Goal: Task Accomplishment & Management: Complete application form

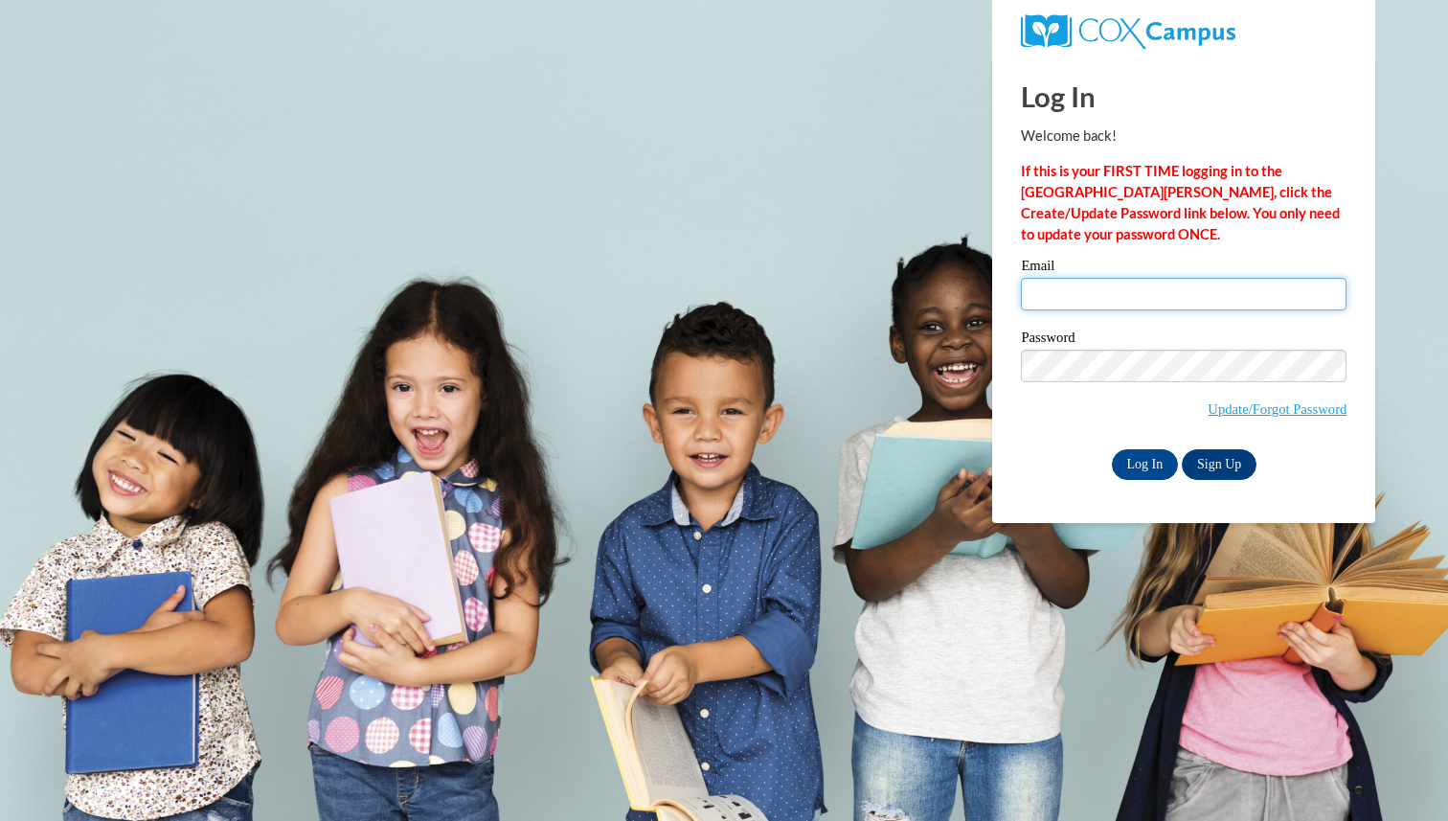
click at [1218, 291] on input "Email" at bounding box center [1184, 294] width 326 height 33
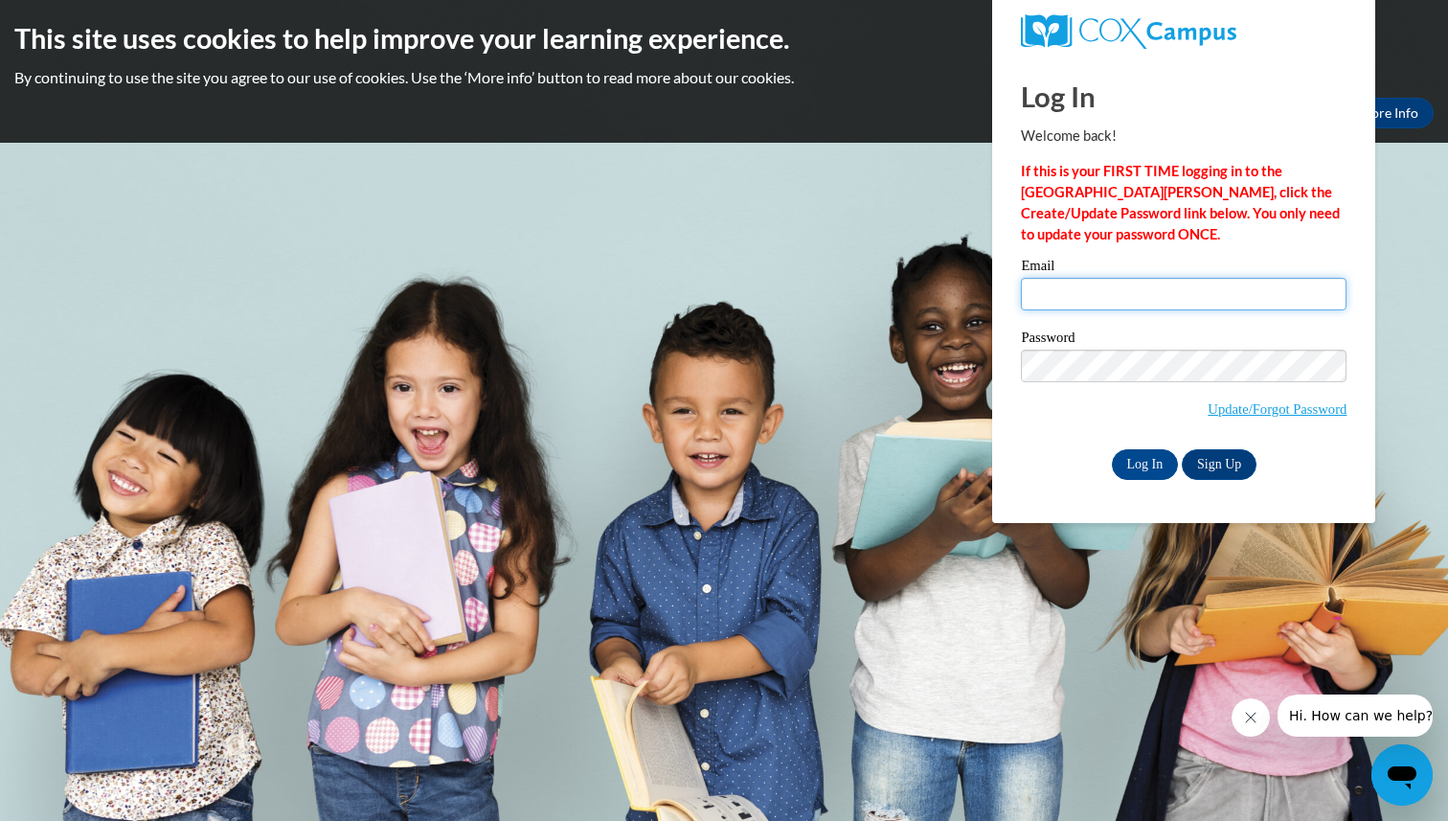
click at [1085, 300] on input "Email" at bounding box center [1184, 294] width 326 height 33
click at [1057, 470] on div "Log In Sign Up" at bounding box center [1184, 464] width 326 height 31
click at [1078, 287] on input "Email" at bounding box center [1184, 294] width 326 height 33
type input "[EMAIL_ADDRESS][DOMAIN_NAME]"
click at [1129, 452] on input "Log In" at bounding box center [1145, 464] width 67 height 31
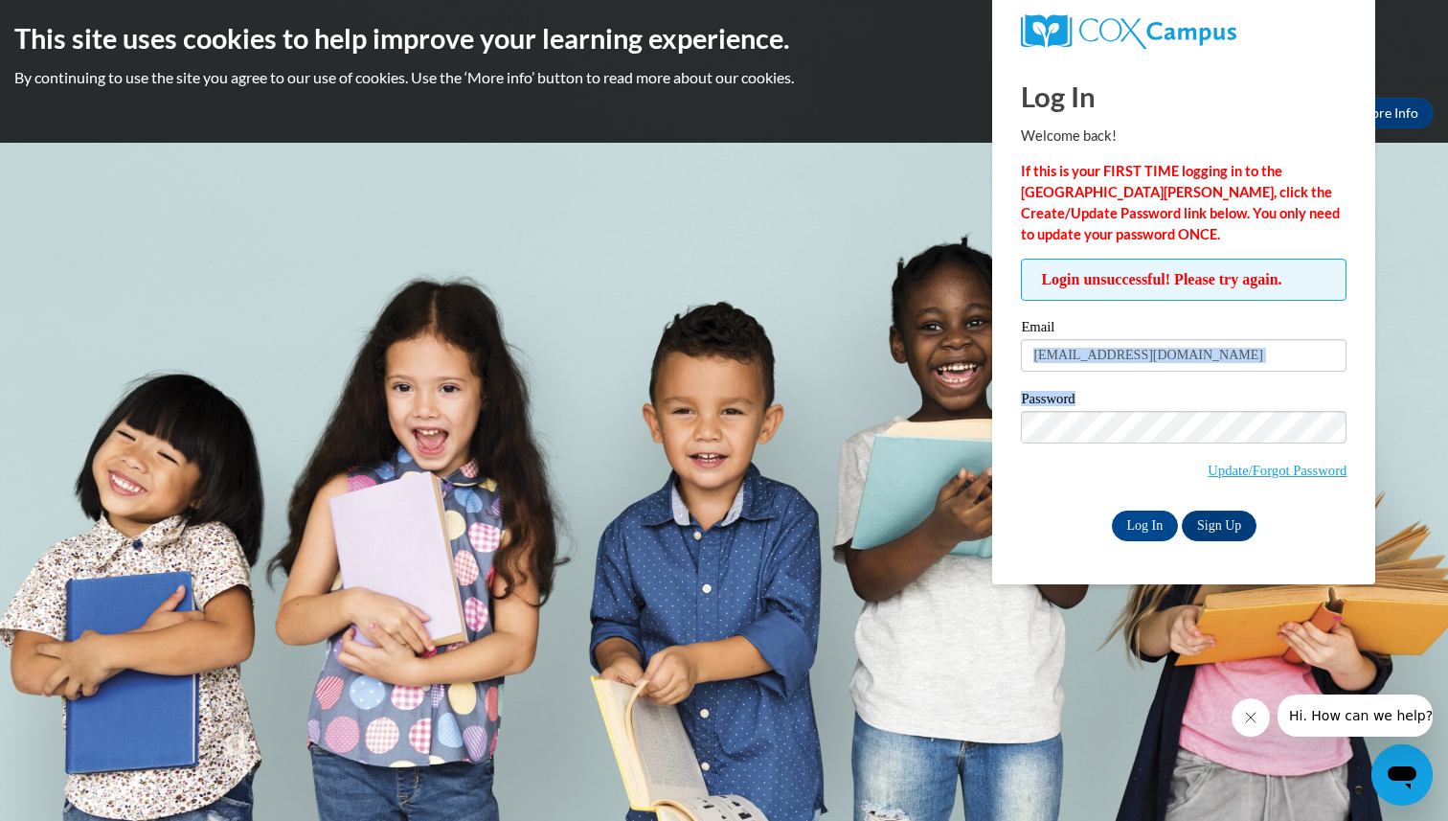
drag, startPoint x: 1327, startPoint y: 375, endPoint x: 1313, endPoint y: 452, distance: 77.8
click at [1313, 452] on div "Email gummkj09@uwgb.edu Password Update/Forgot Password Log In Sign Up OR" at bounding box center [1184, 430] width 326 height 220
click at [1215, 517] on link "Sign Up" at bounding box center [1219, 526] width 75 height 31
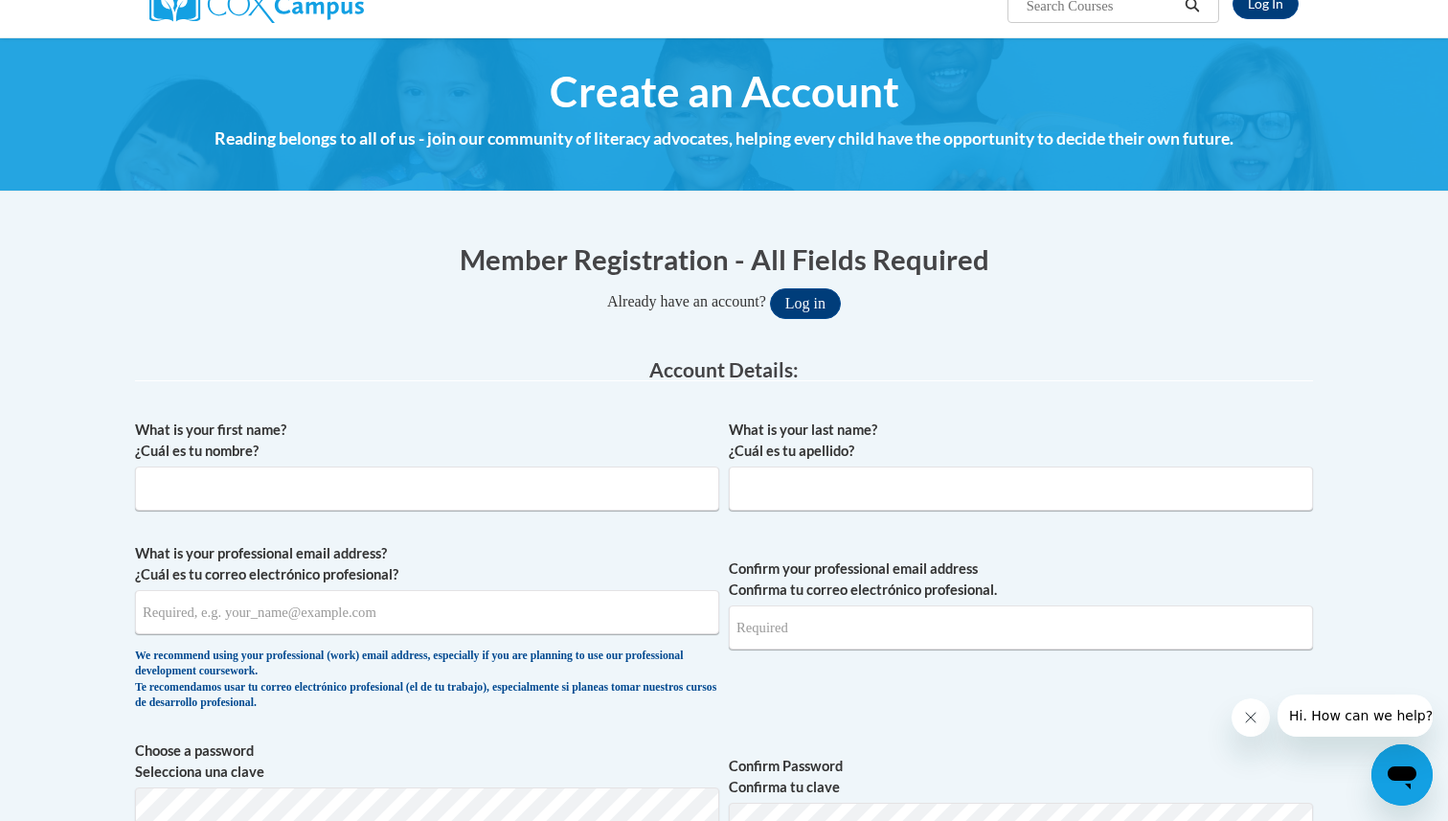
scroll to position [172, 0]
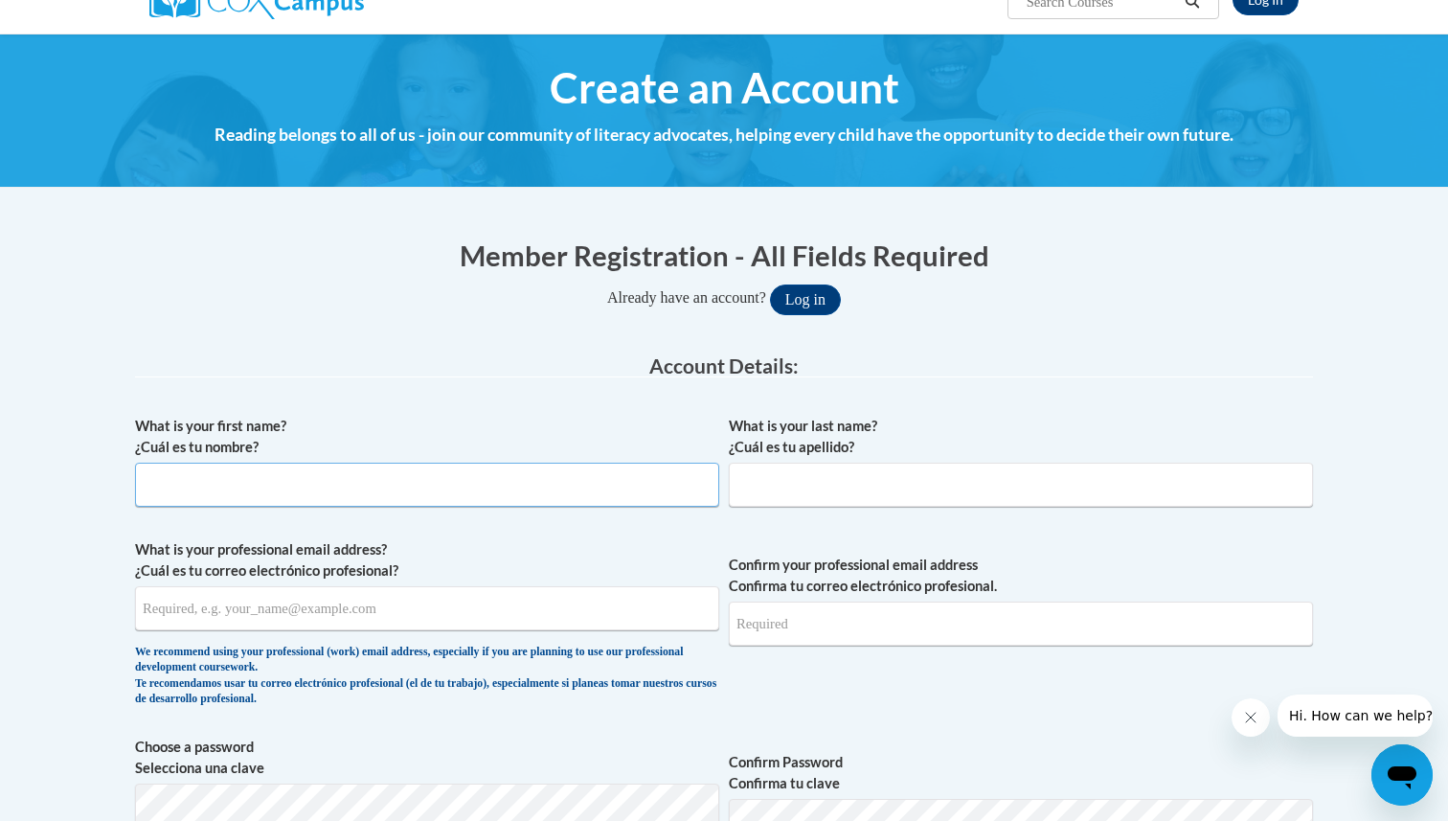
click at [651, 472] on input "What is your first name? ¿Cuál es tu nombre?" at bounding box center [427, 485] width 584 height 44
type input "Kimmy"
type input "[PERSON_NAME]"
type input "[EMAIL_ADDRESS][DOMAIN_NAME]"
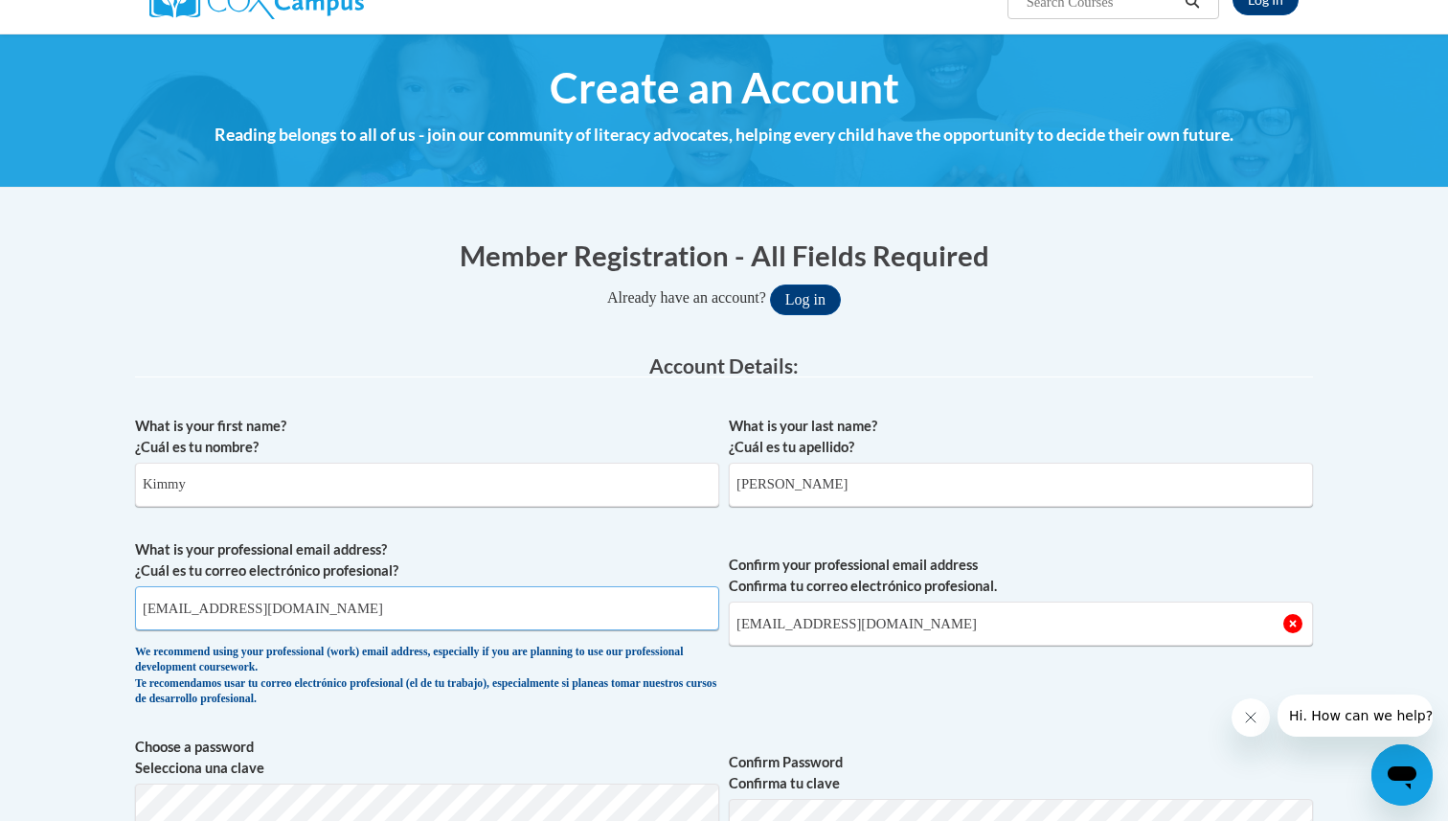
click at [689, 619] on input "[EMAIL_ADDRESS][DOMAIN_NAME]" at bounding box center [427, 608] width 584 height 44
type input "[EMAIL_ADDRESS][DOMAIN_NAME]"
click at [868, 634] on input "[EMAIL_ADDRESS][DOMAIN_NAME]" at bounding box center [1021, 624] width 584 height 44
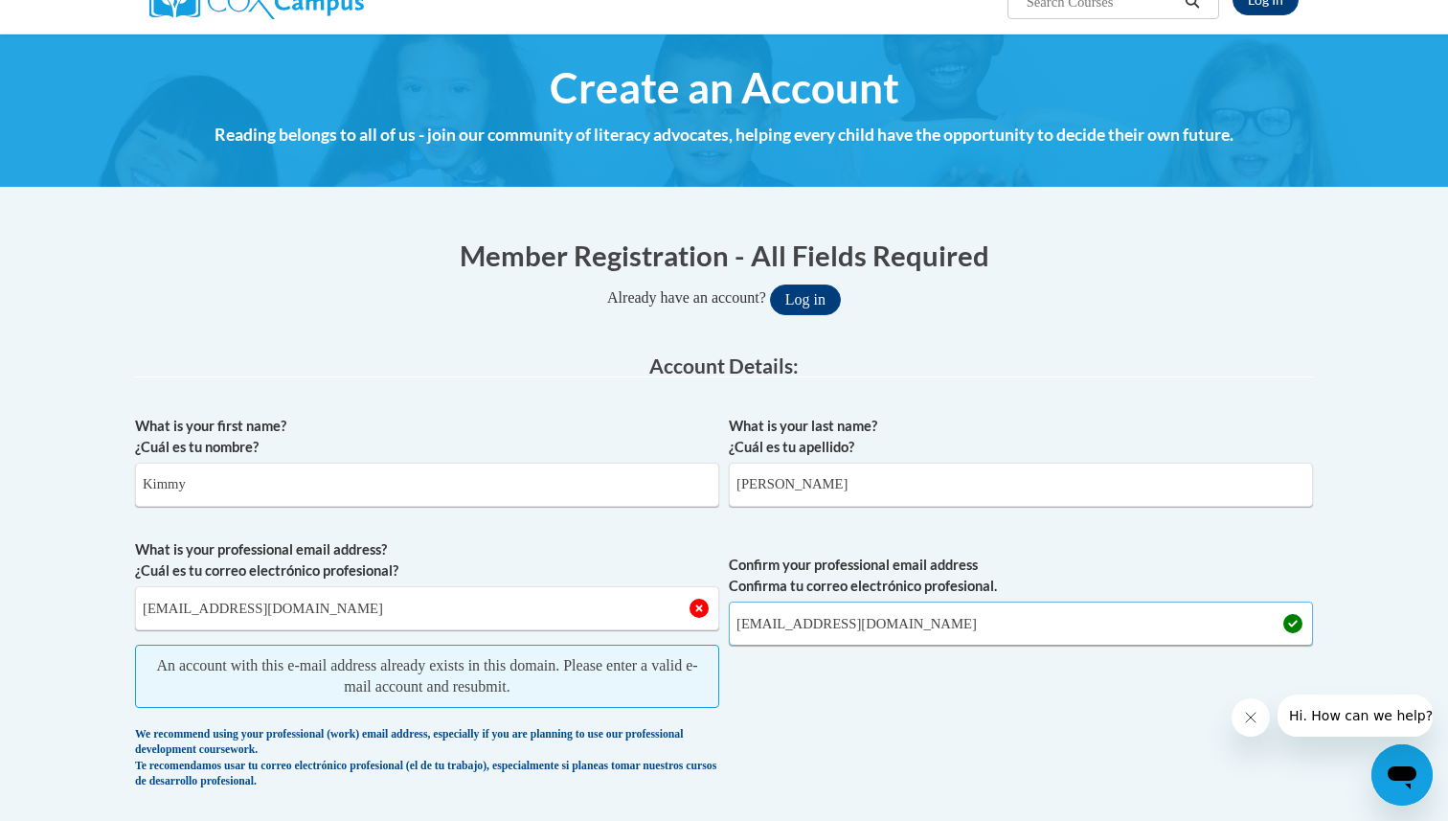
type input "[EMAIL_ADDRESS][DOMAIN_NAME]"
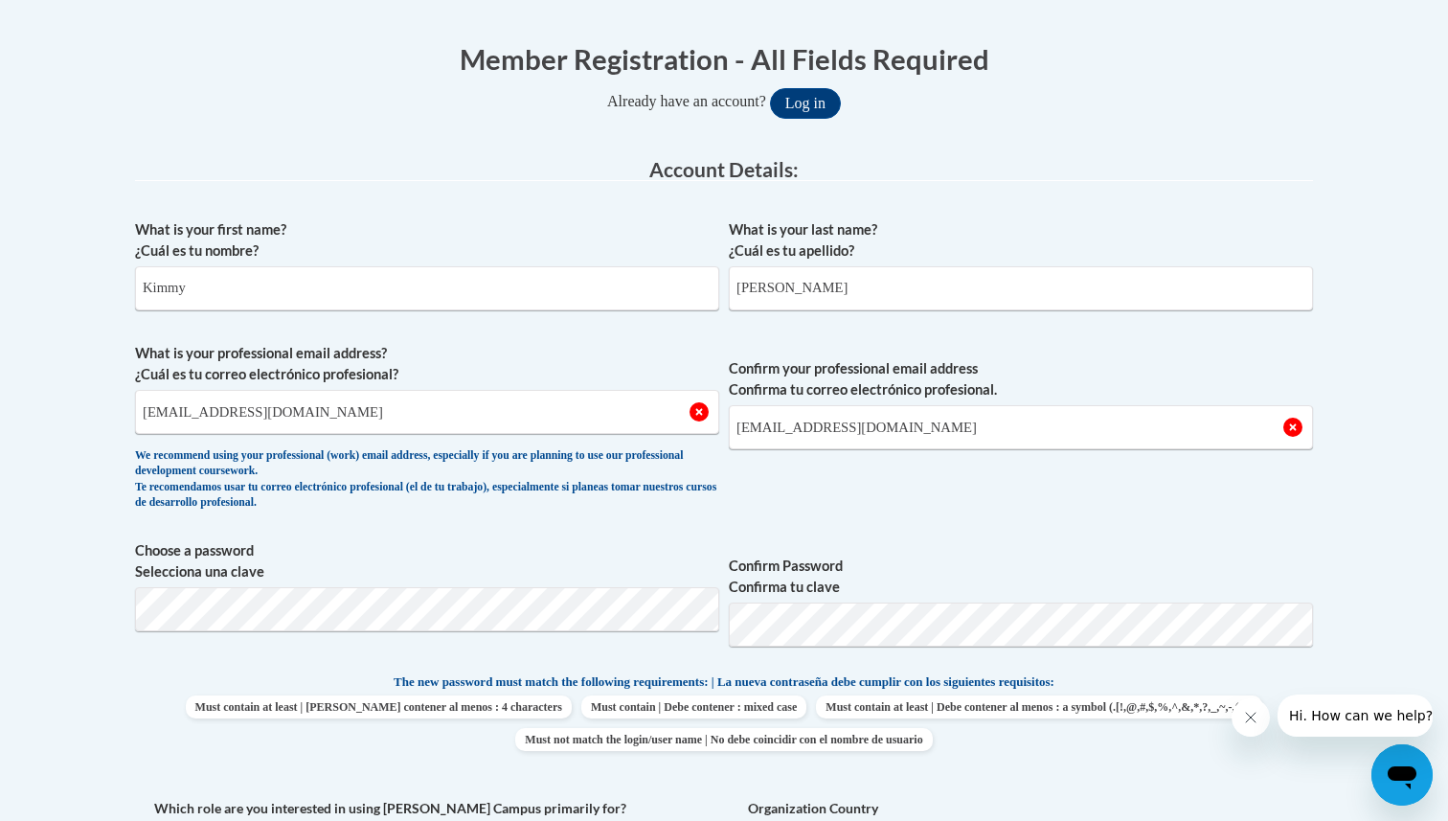
scroll to position [442, 0]
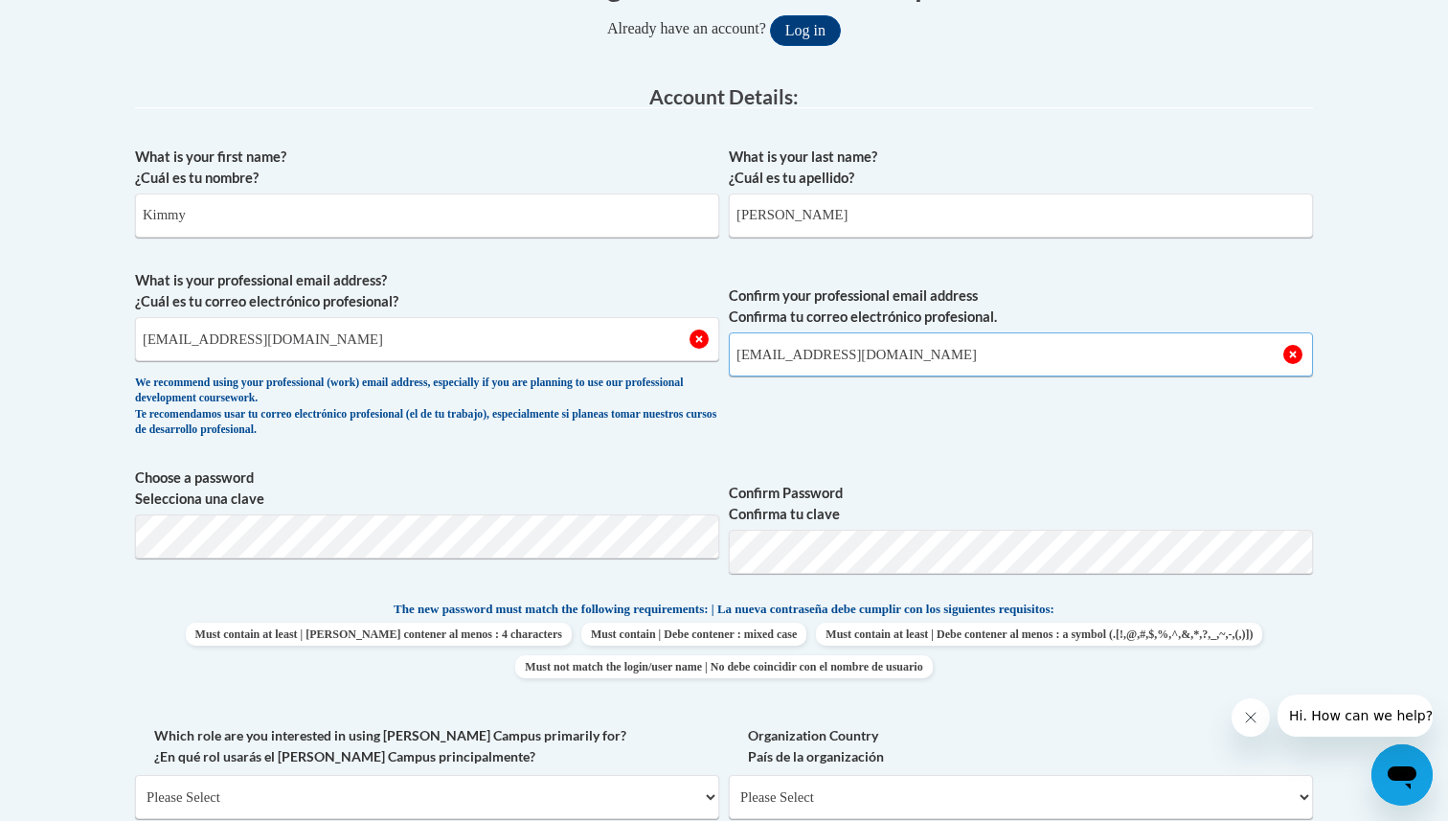
click at [1027, 360] on input "[EMAIL_ADDRESS][DOMAIN_NAME]" at bounding box center [1021, 354] width 584 height 44
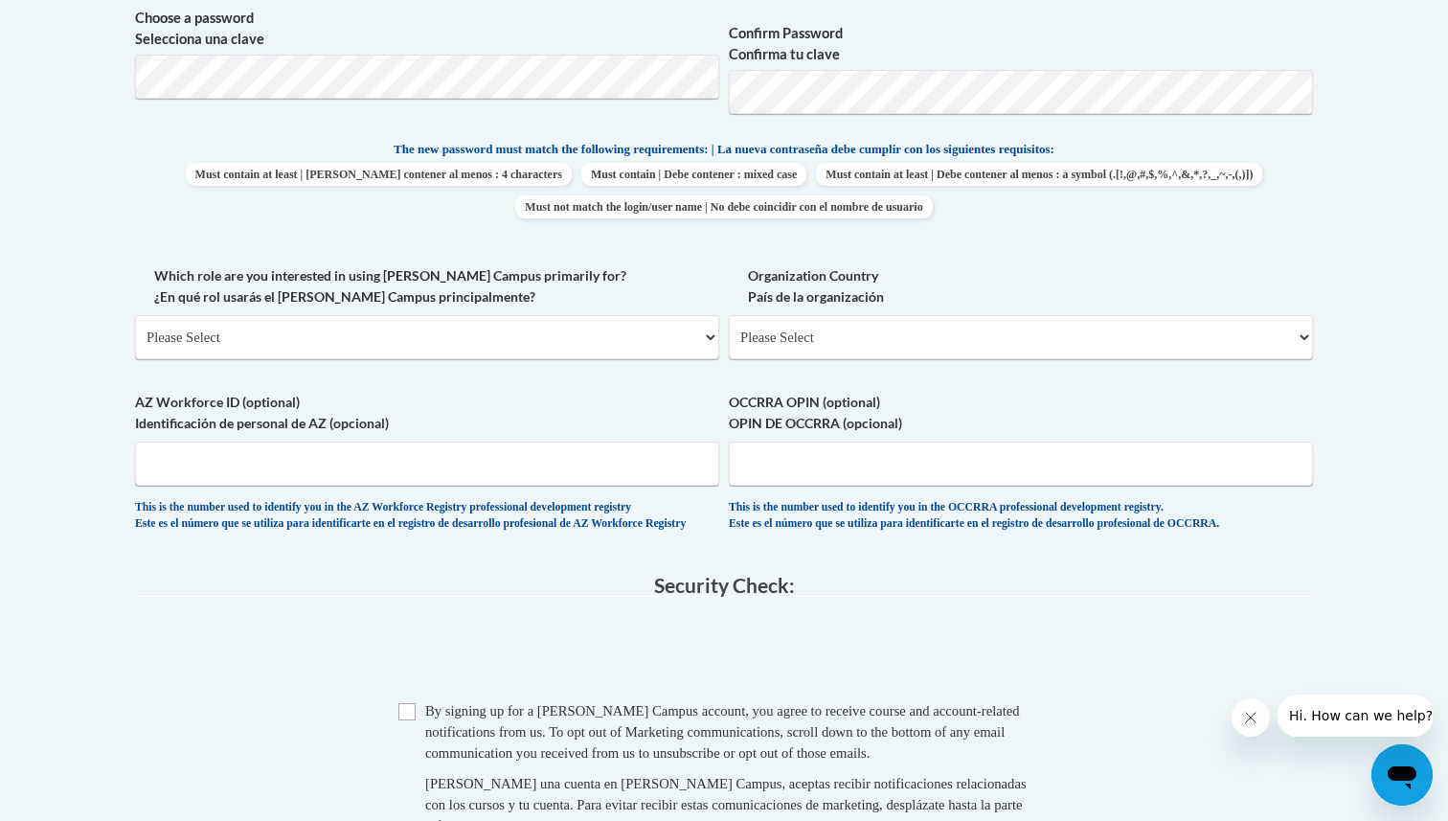
scroll to position [939, 0]
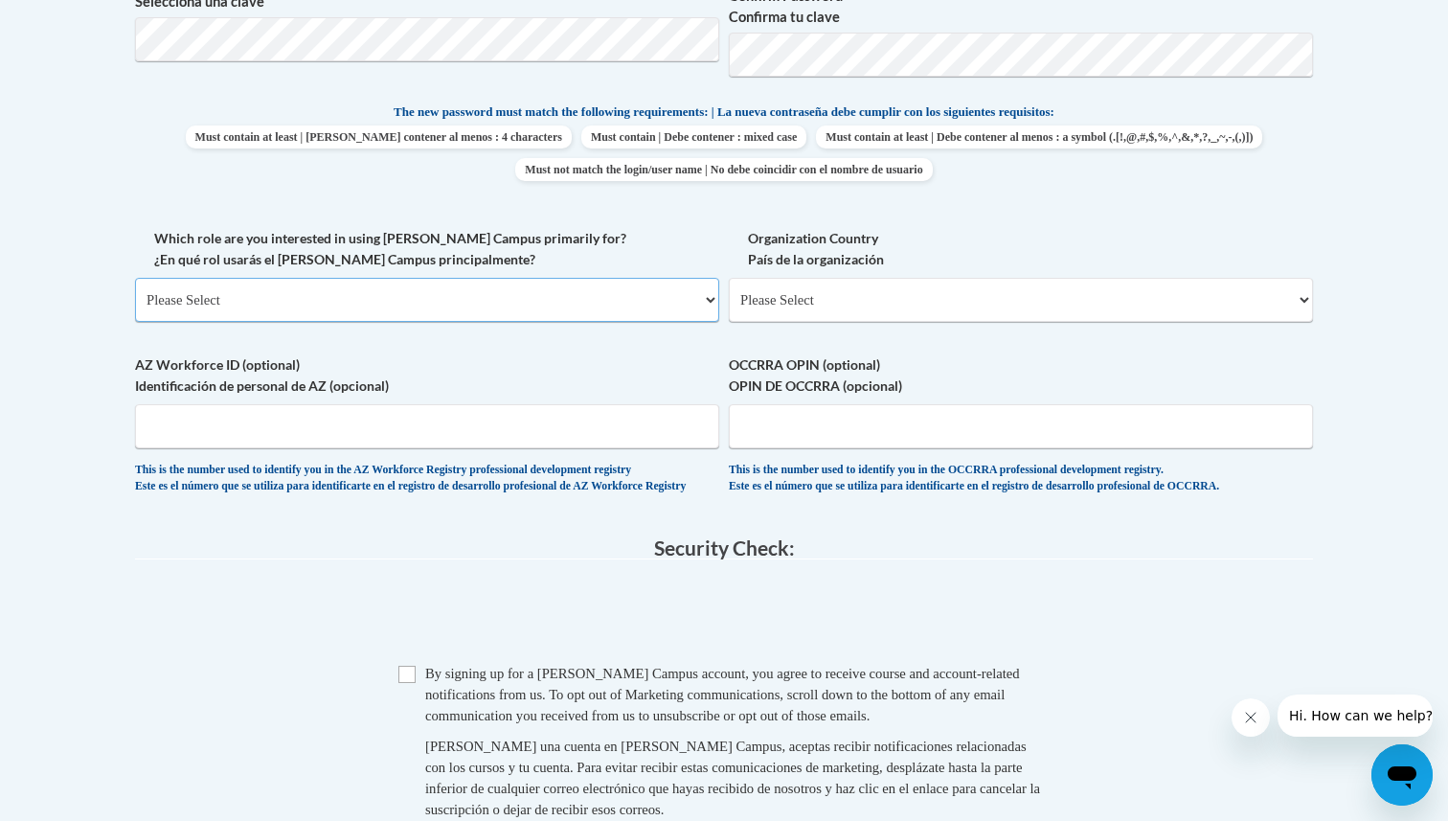
click at [682, 291] on select "Please Select College/University | Colegio/Universidad Community/Nonprofit Part…" at bounding box center [427, 300] width 584 height 44
click at [135, 278] on select "Please Select College/University | Colegio/Universidad Community/Nonprofit Part…" at bounding box center [427, 300] width 584 height 44
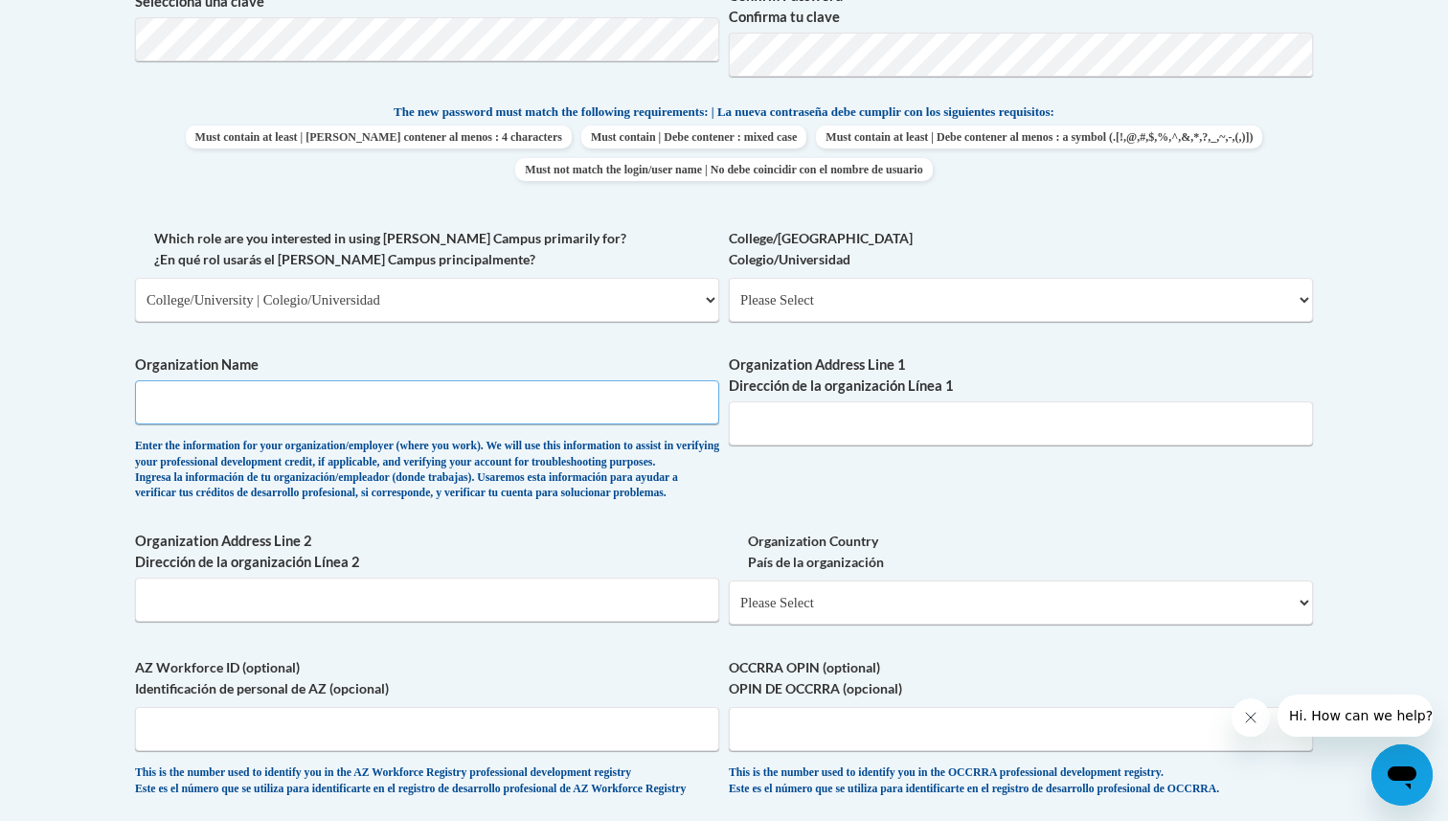
click at [557, 410] on input "Organization Name" at bounding box center [427, 402] width 584 height 44
click at [783, 320] on select "Please Select College/University Staff | Empleado universitario College/Univers…" at bounding box center [1021, 300] width 584 height 44
click at [609, 354] on label "Organization Name" at bounding box center [427, 364] width 584 height 21
click at [609, 380] on input "Organization Name" at bounding box center [427, 402] width 584 height 44
click at [591, 300] on select "Please Select College/University | Colegio/Universidad Community/Nonprofit Part…" at bounding box center [427, 300] width 584 height 44
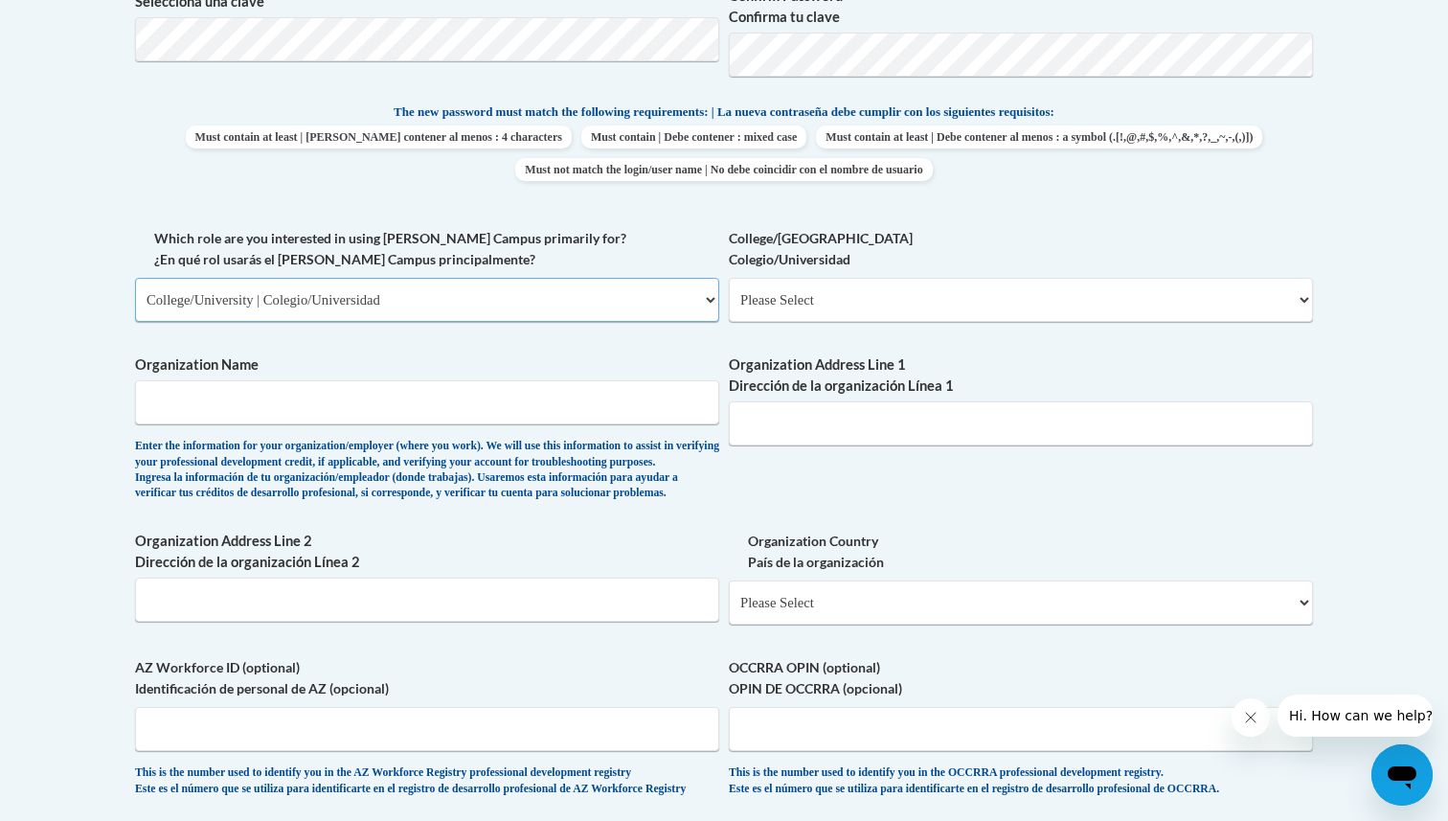
select select "fbf2d438-af2f-41f8-98f1-81c410e29de3"
click at [135, 278] on select "Please Select College/University | Colegio/Universidad Community/Nonprofit Part…" at bounding box center [427, 300] width 584 height 44
click at [778, 310] on select "Please Select Early Learning/Daycare Teacher/Family Home Care Provider | Maestr…" at bounding box center [1021, 300] width 584 height 44
select select "8e40623d-54d0-45cd-9f92-5df65cd3f8cf"
click at [729, 278] on select "Please Select Early Learning/Daycare Teacher/Family Home Care Provider | Maestr…" at bounding box center [1021, 300] width 584 height 44
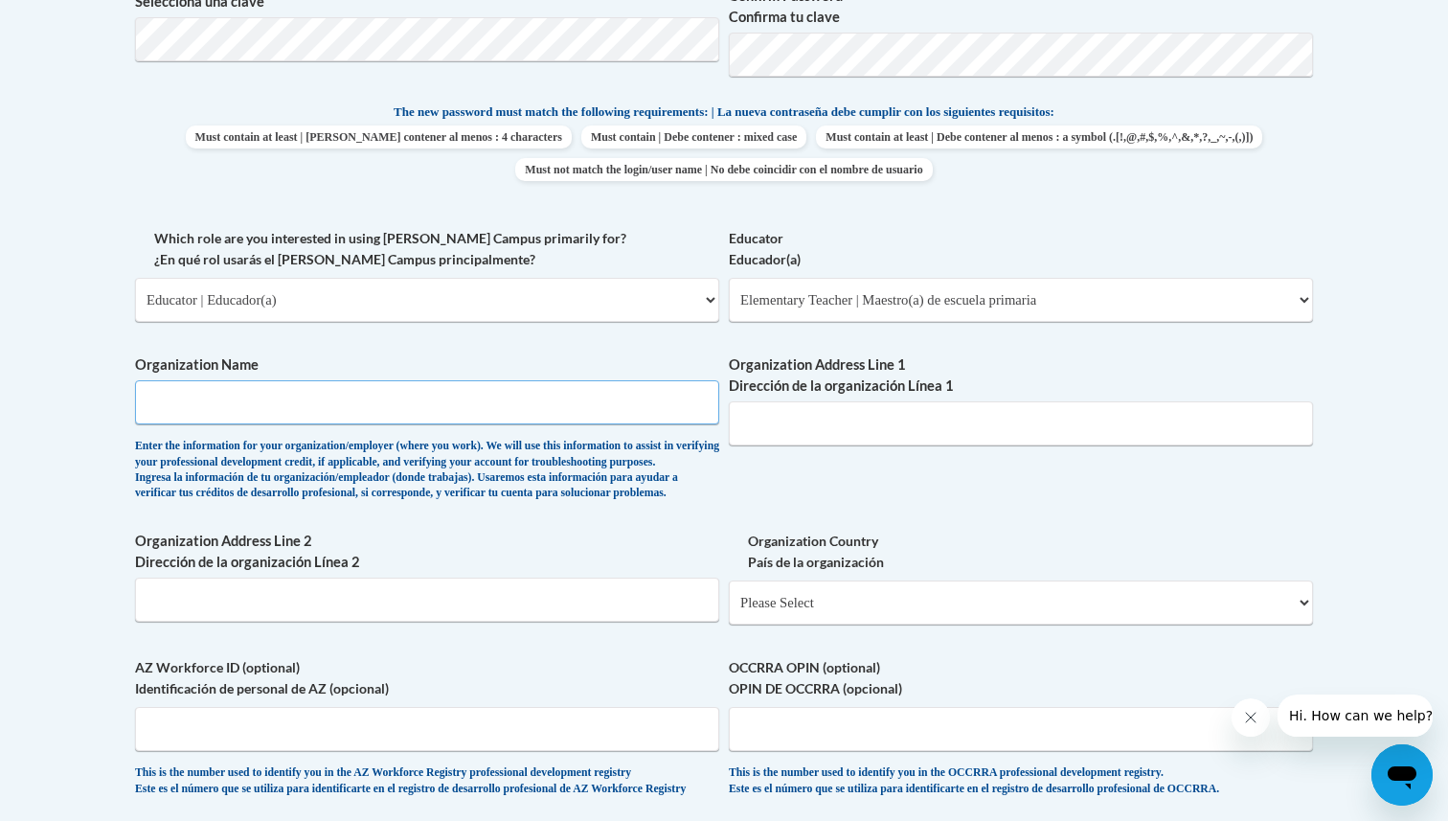
click at [557, 404] on input "Organization Name" at bounding box center [427, 402] width 584 height 44
click at [495, 298] on select "Please Select College/University | Colegio/Universidad Community/Nonprofit Part…" at bounding box center [427, 300] width 584 height 44
click at [526, 300] on select "Please Select College/University | Colegio/Universidad Community/Nonprofit Part…" at bounding box center [427, 300] width 584 height 44
select select "5a18ea06-2b54-4451-96f2-d152daf9eac5"
click at [135, 278] on select "Please Select College/University | Colegio/Universidad Community/Nonprofit Part…" at bounding box center [427, 300] width 584 height 44
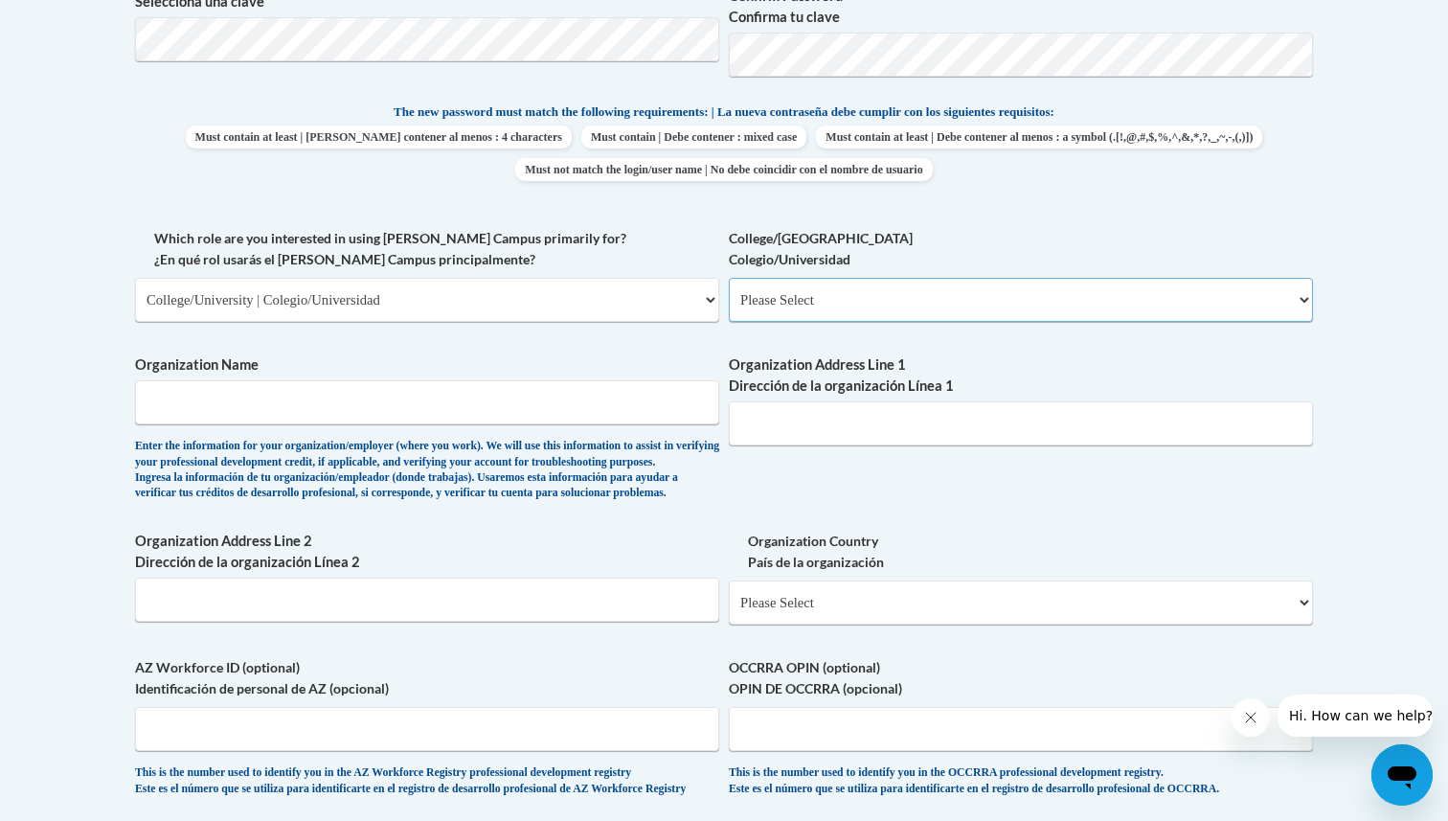
click at [796, 308] on select "Please Select College/University Staff | Empleado universitario College/Univers…" at bounding box center [1021, 300] width 584 height 44
click at [729, 278] on select "Please Select College/University Staff | Empleado universitario College/Univers…" at bounding box center [1021, 300] width 584 height 44
click at [836, 305] on select "Please Select College/University Staff | Empleado universitario College/Univers…" at bounding box center [1021, 300] width 584 height 44
select select "99b32b07-cffc-426c-8bf6-0cd77760d84b"
click at [729, 278] on select "Please Select College/University Staff | Empleado universitario College/Univers…" at bounding box center [1021, 300] width 584 height 44
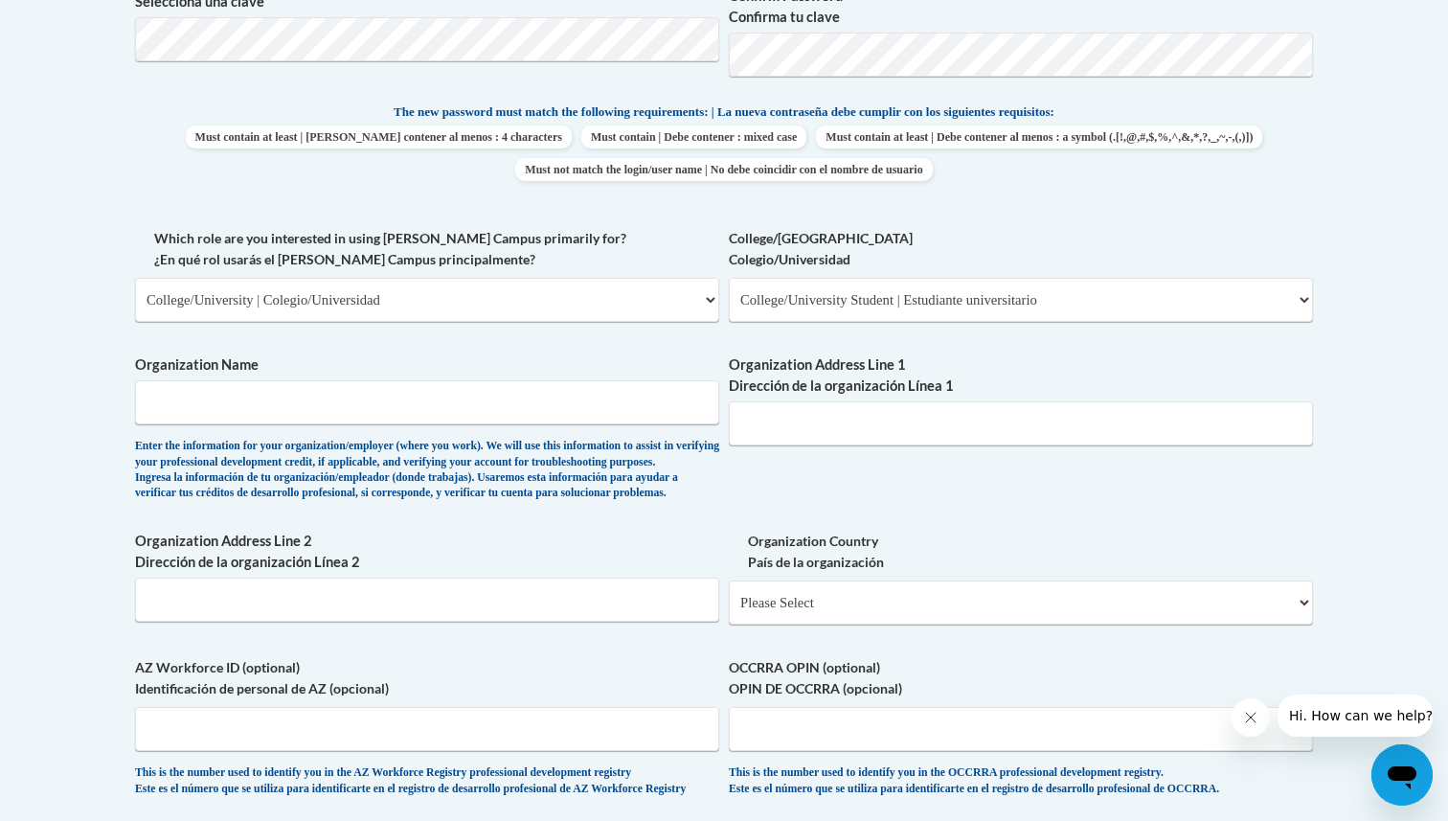
click at [563, 429] on span "Organization Name Enter the information for your organization/employer (where y…" at bounding box center [427, 427] width 584 height 147
click at [559, 406] on input "Organization Name" at bounding box center [427, 402] width 584 height 44
type input "[GEOGRAPHIC_DATA][US_STATE]"
click at [831, 406] on input "Organization Address Line 1 Dirección de la organización Línea 1" at bounding box center [1021, 423] width 584 height 44
type input "W6717 School Rd"
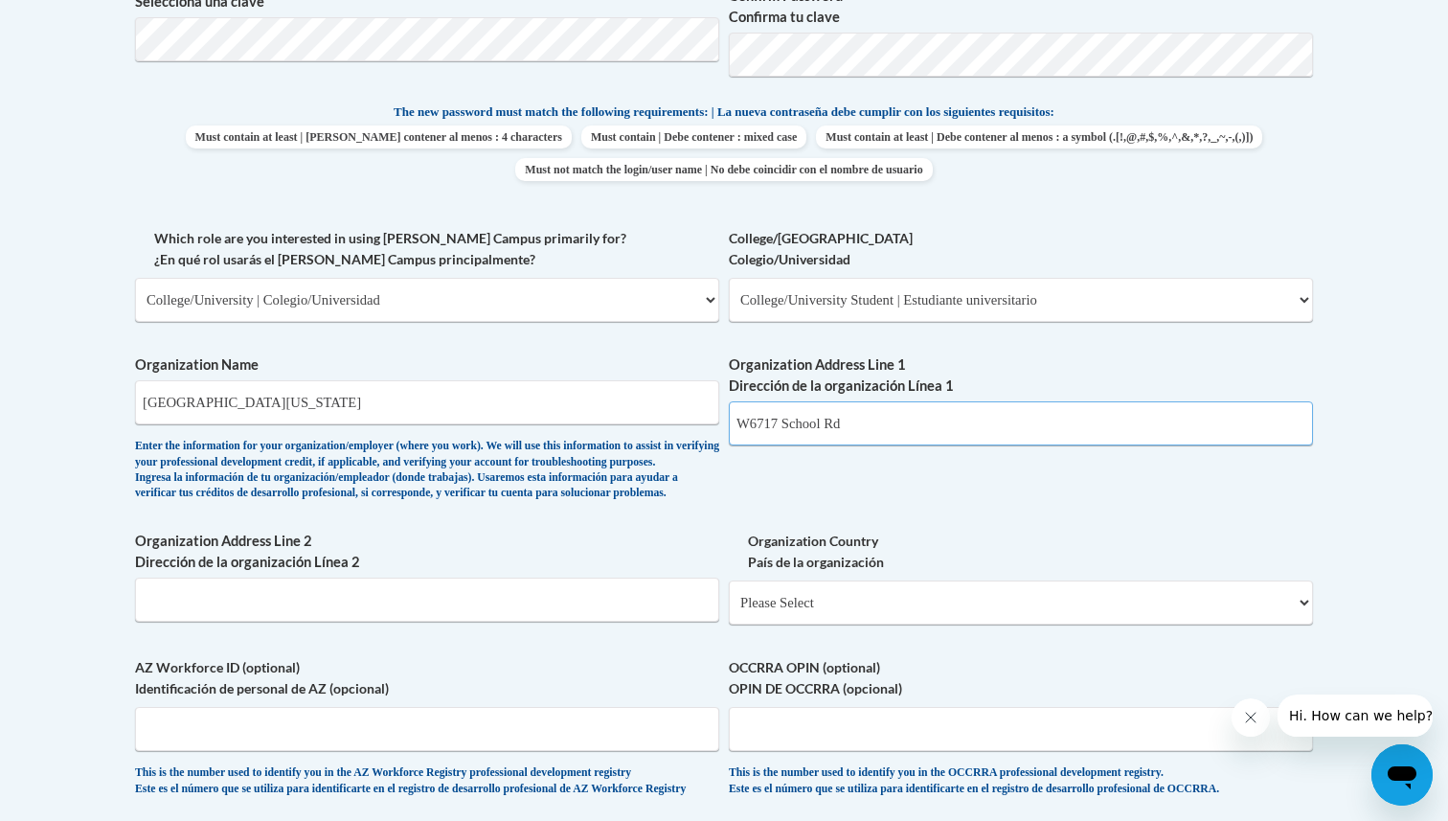
drag, startPoint x: 860, startPoint y: 429, endPoint x: 697, endPoint y: 428, distance: 162.8
click at [697, 428] on div "What is your first name? ¿Cuál es tu nombre? [PERSON_NAME] What is your last na…" at bounding box center [724, 228] width 1178 height 1176
paste input "[STREET_ADDRESS]"
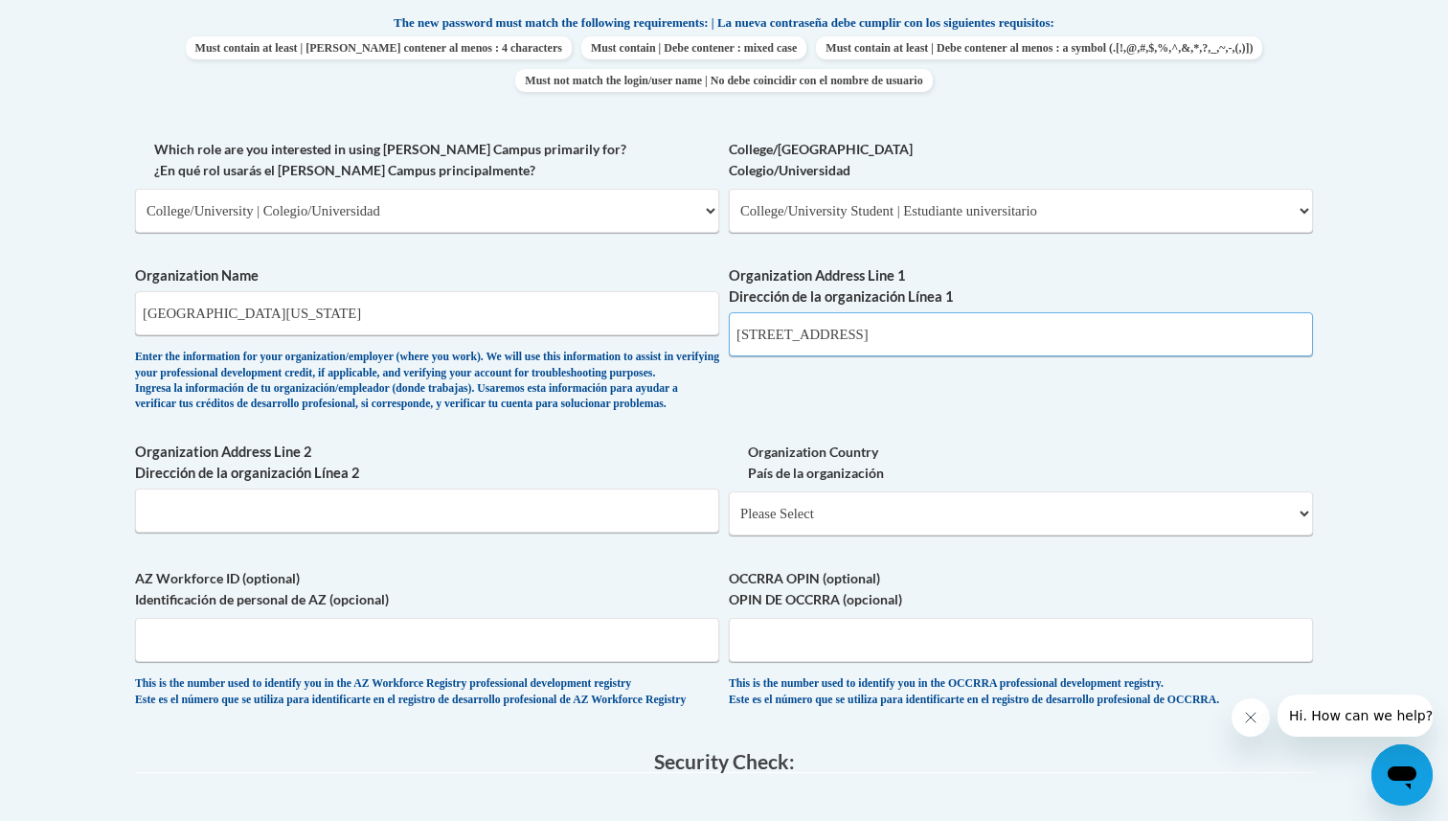
type input "[STREET_ADDRESS]"
click at [512, 532] on input "Organization Address Line 2 Dirección de la organización Línea 2" at bounding box center [427, 511] width 584 height 44
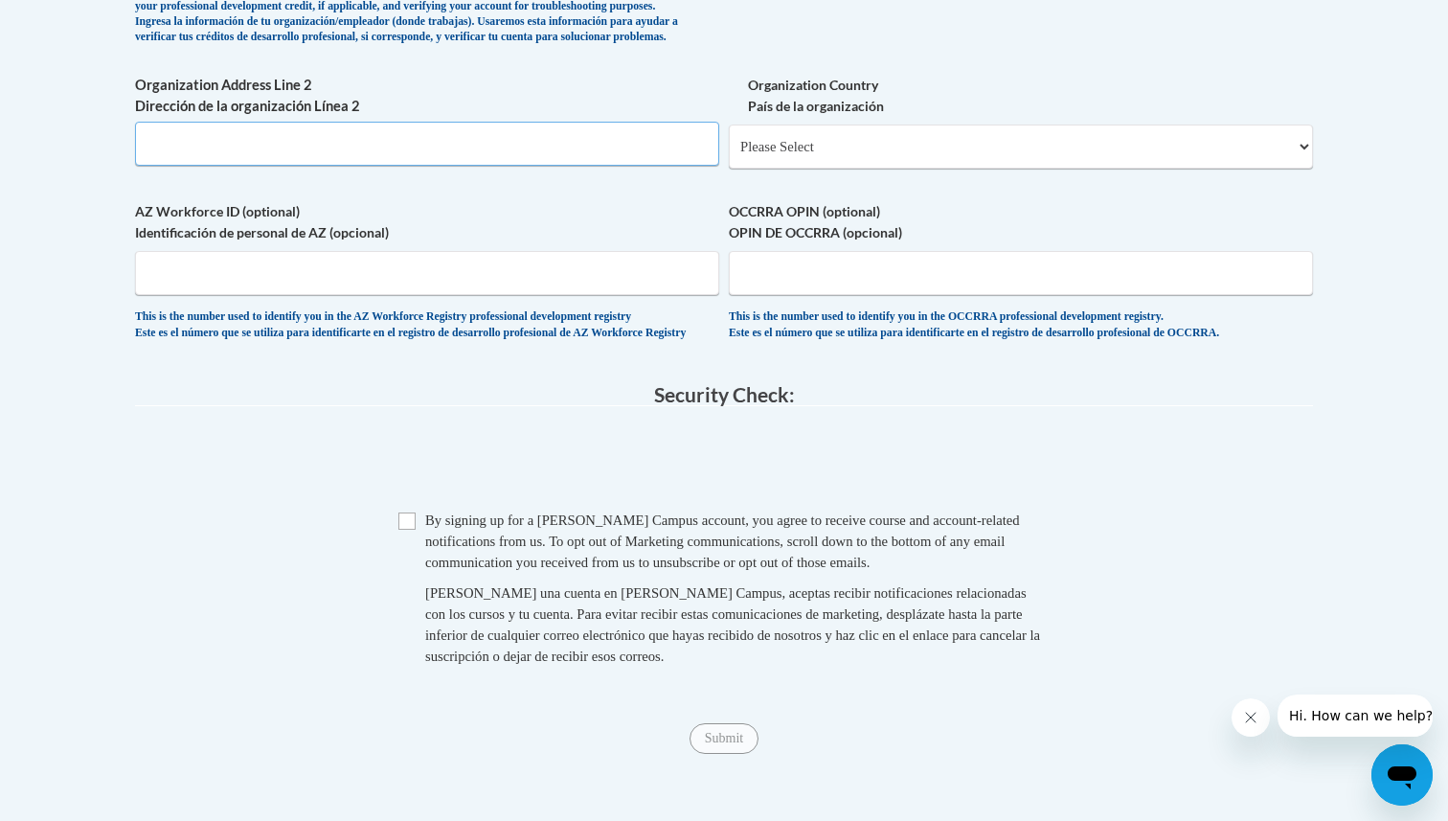
scroll to position [1408, 0]
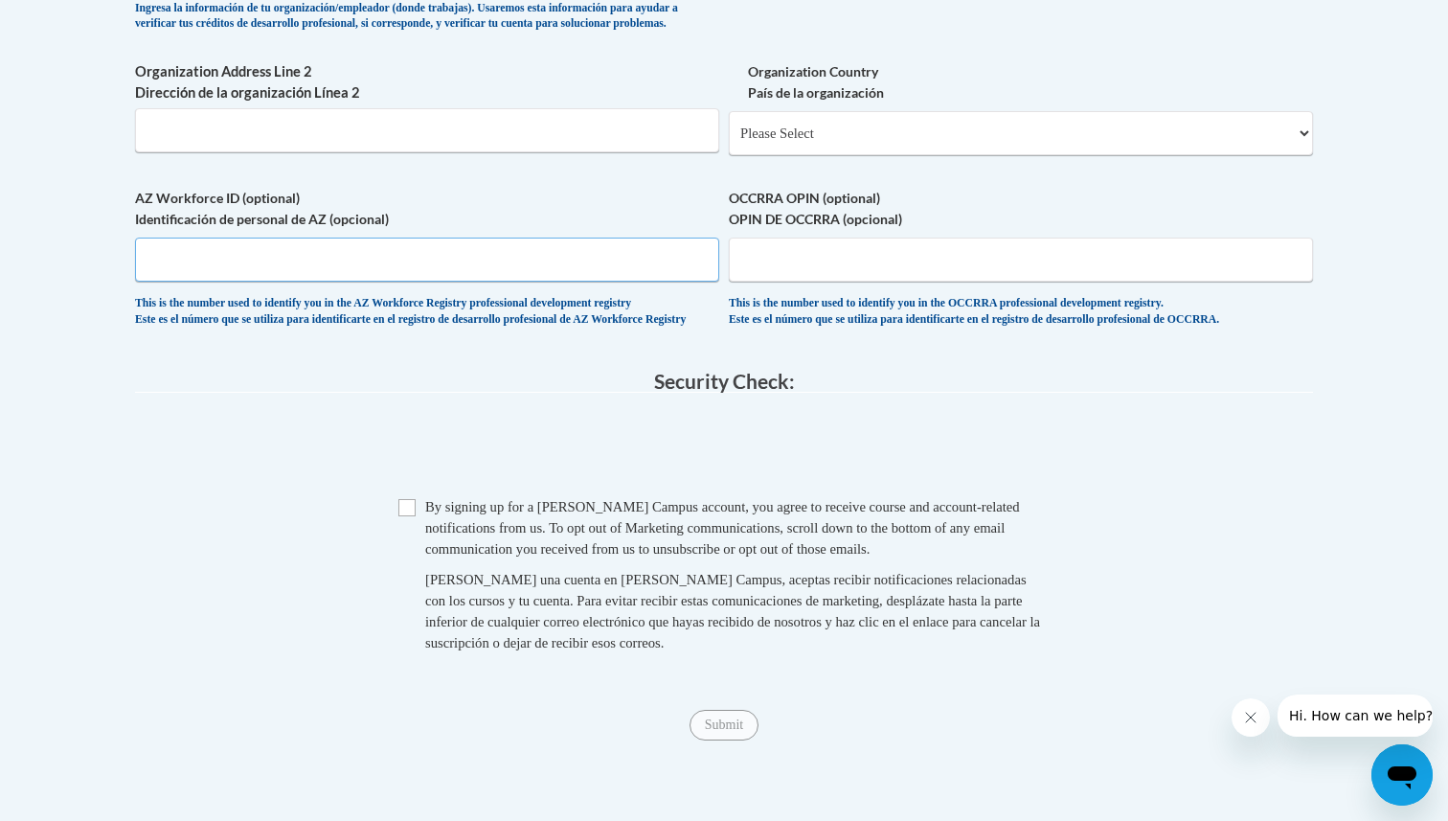
click at [516, 282] on input "AZ Workforce ID (optional) Identificación de personal de AZ (opcional)" at bounding box center [427, 260] width 584 height 44
click at [416, 559] on span "Checkbox By signing up for a [PERSON_NAME] Campus account, you agree to receive…" at bounding box center [723, 584] width 651 height 176
click at [407, 516] on input "Checkbox" at bounding box center [406, 507] width 17 height 17
checkbox input "true"
click at [714, 731] on span "Submit" at bounding box center [724, 723] width 69 height 15
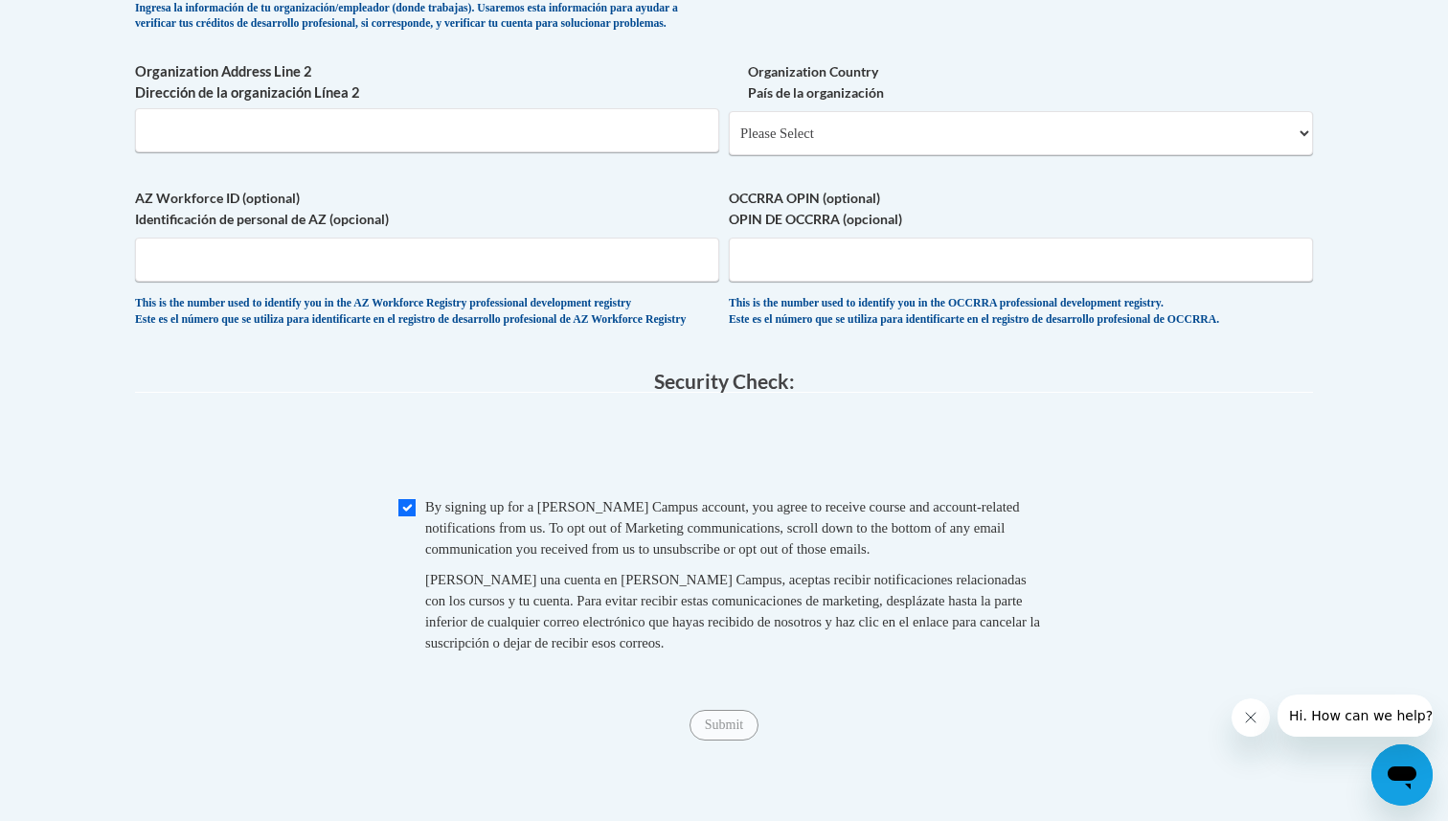
click at [730, 731] on span "Submit" at bounding box center [724, 723] width 69 height 15
click at [733, 740] on div "Submit Submit" at bounding box center [724, 725] width 1178 height 31
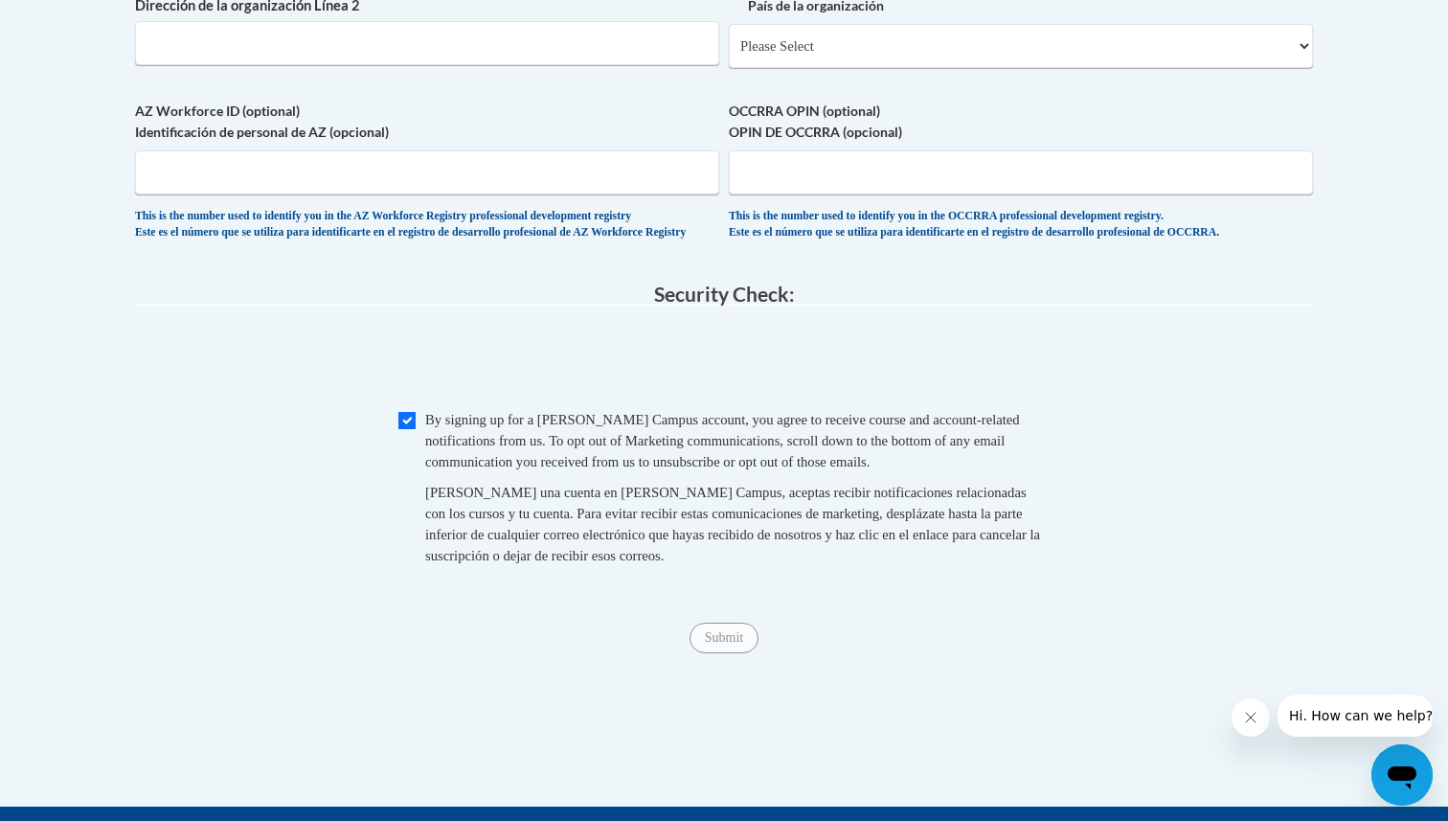
scroll to position [1511, 0]
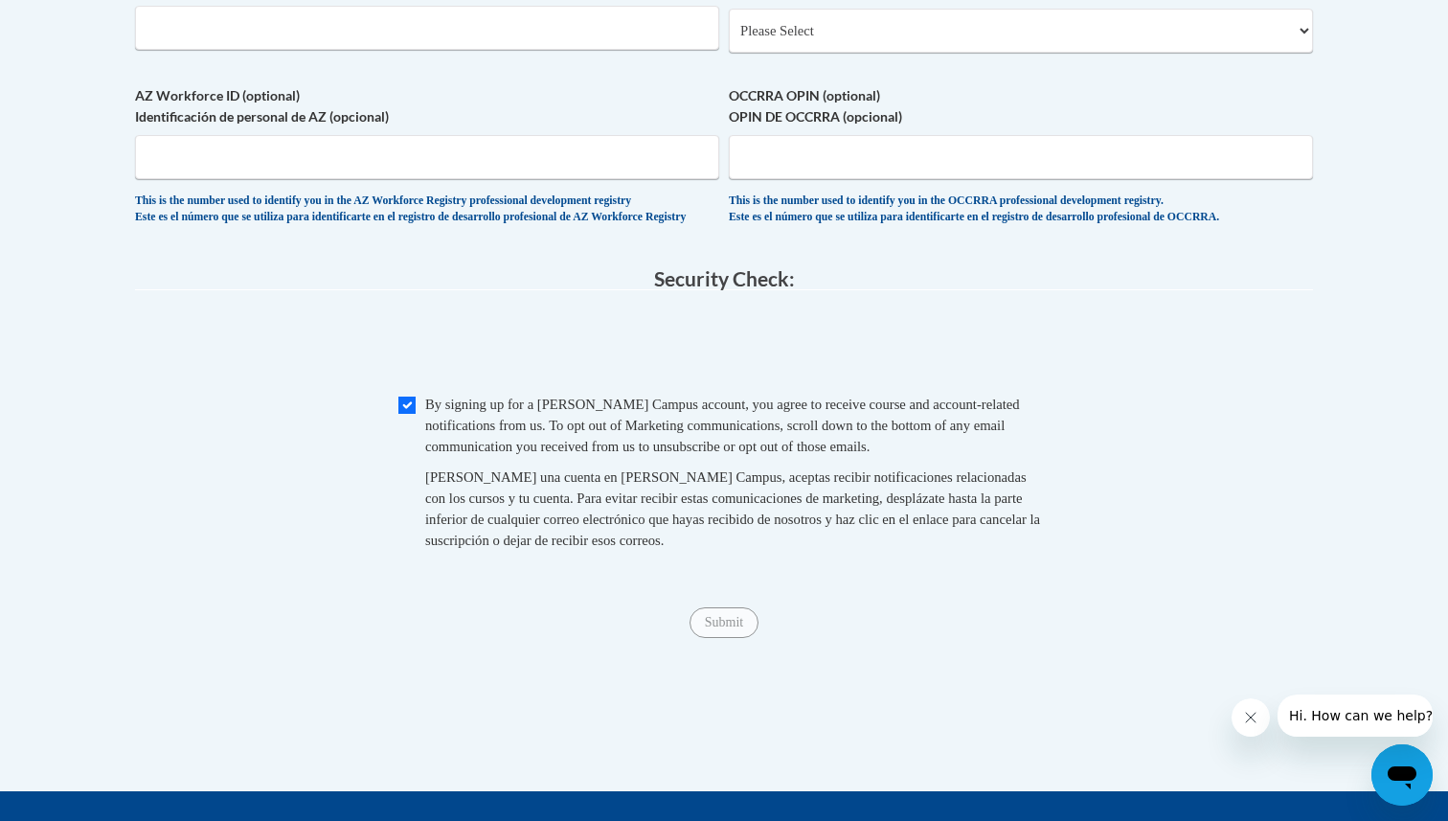
click at [730, 628] on span "Submit" at bounding box center [724, 620] width 69 height 15
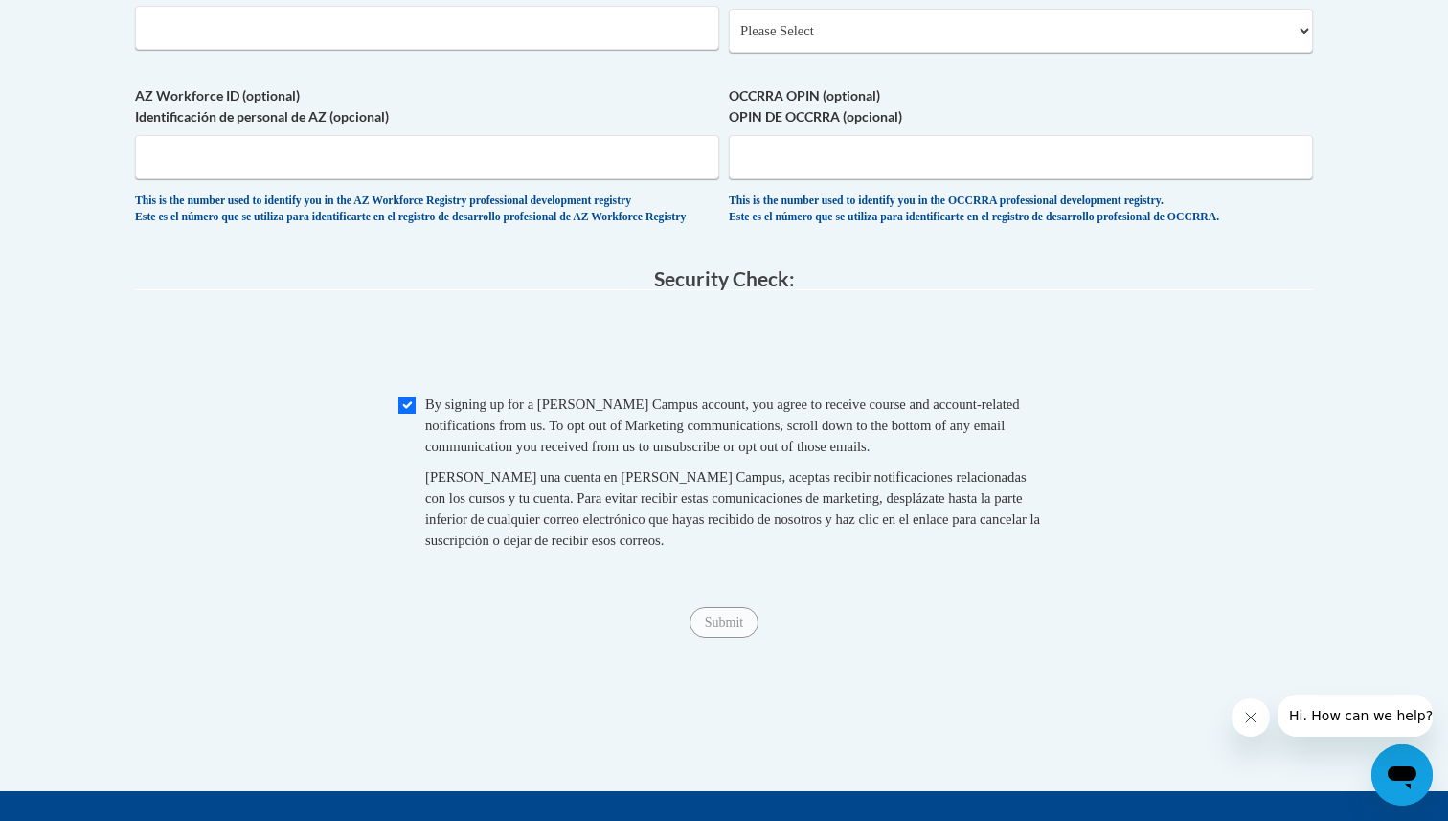
click at [730, 628] on span "Submit" at bounding box center [724, 620] width 69 height 15
drag, startPoint x: 730, startPoint y: 667, endPoint x: 732, endPoint y: 820, distance: 153.3
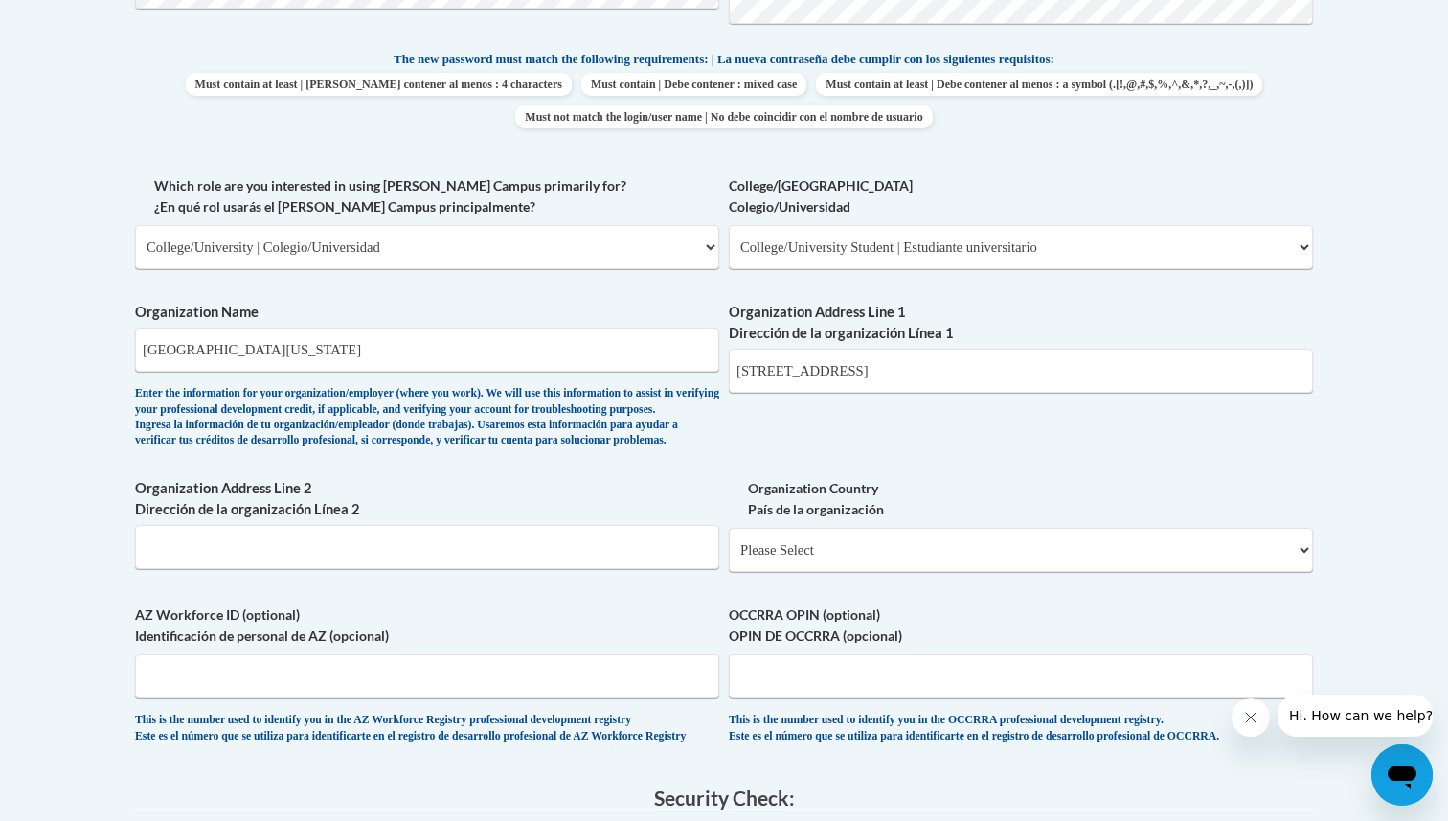
scroll to position [1163, 0]
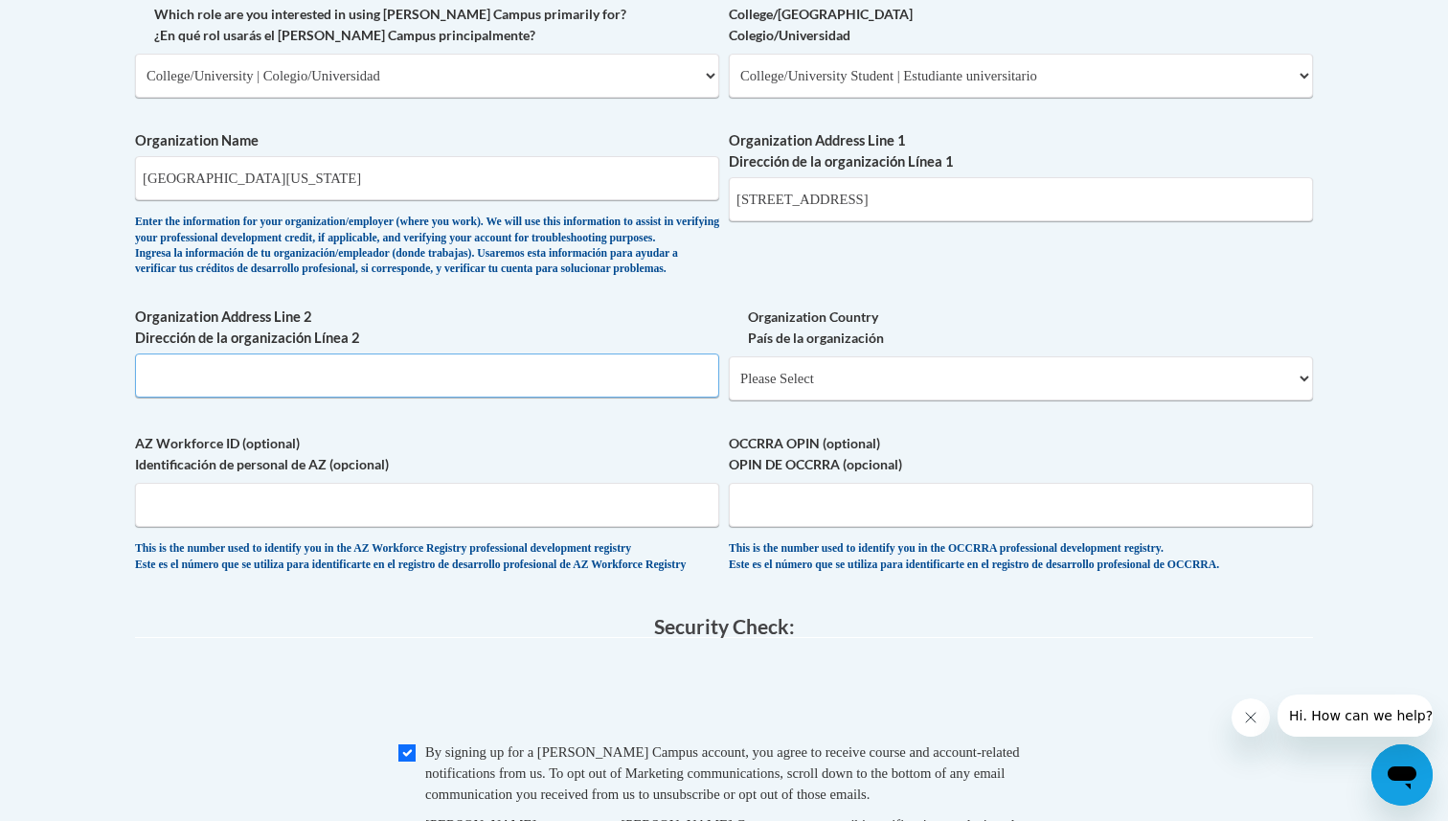
click at [570, 398] on input "Organization Address Line 2 Dirección de la organización Línea 2" at bounding box center [427, 375] width 584 height 44
click at [783, 400] on select "Please Select [GEOGRAPHIC_DATA] | [GEOGRAPHIC_DATA] Outside of [GEOGRAPHIC_DATA…" at bounding box center [1021, 378] width 584 height 44
click at [598, 398] on input "Organization Address Line 2 Dirección de la organización Línea 2" at bounding box center [427, 375] width 584 height 44
type input "q"
type input "W6717 School Rd"
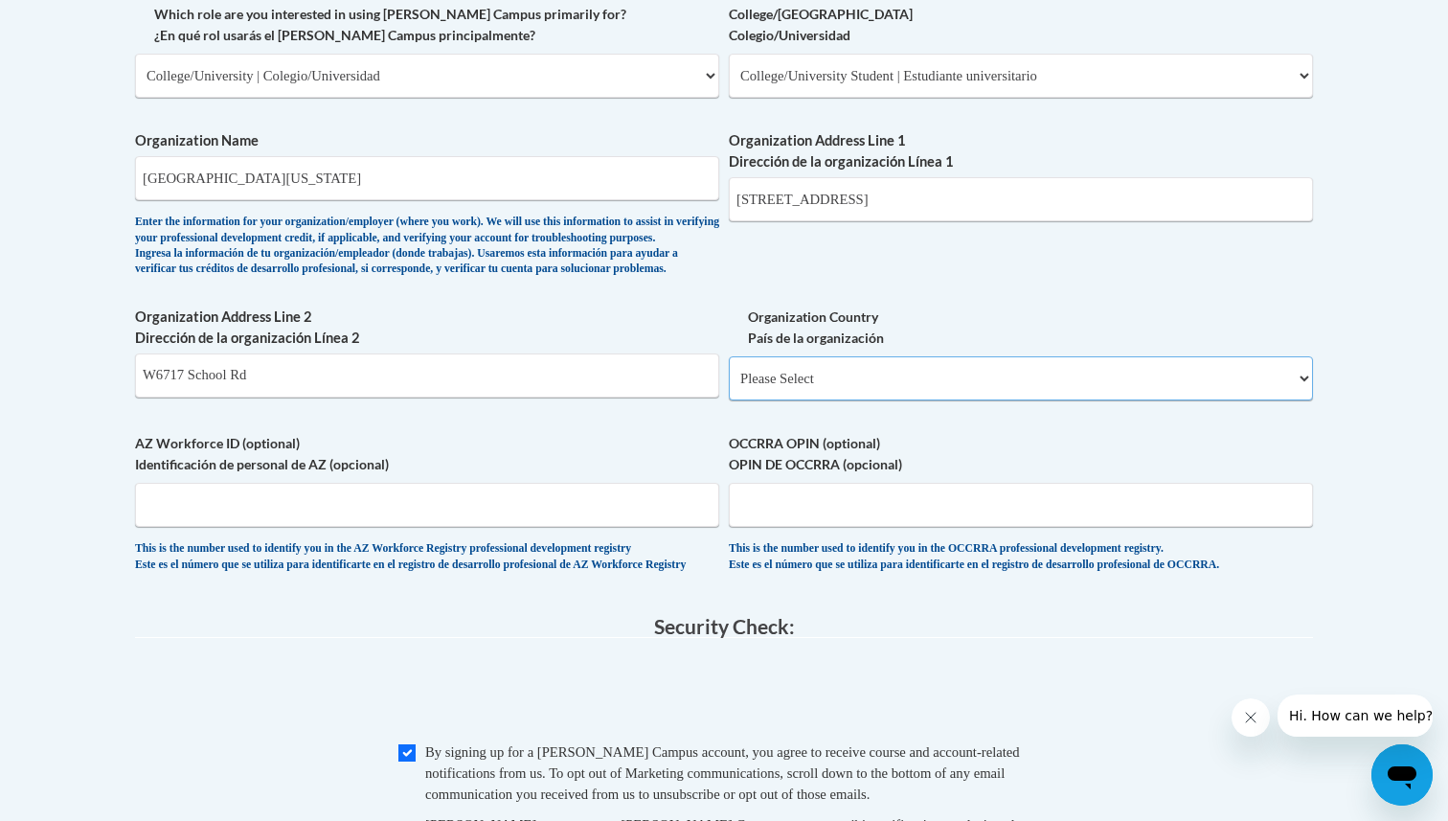
click at [823, 400] on select "Please Select [GEOGRAPHIC_DATA] | [GEOGRAPHIC_DATA] Outside of [GEOGRAPHIC_DATA…" at bounding box center [1021, 378] width 584 height 44
select select "ad49bcad-a171-4b2e-b99c-48b446064914"
click at [729, 387] on select "Please Select [GEOGRAPHIC_DATA] | [GEOGRAPHIC_DATA] Outside of [GEOGRAPHIC_DATA…" at bounding box center [1021, 378] width 584 height 44
select select
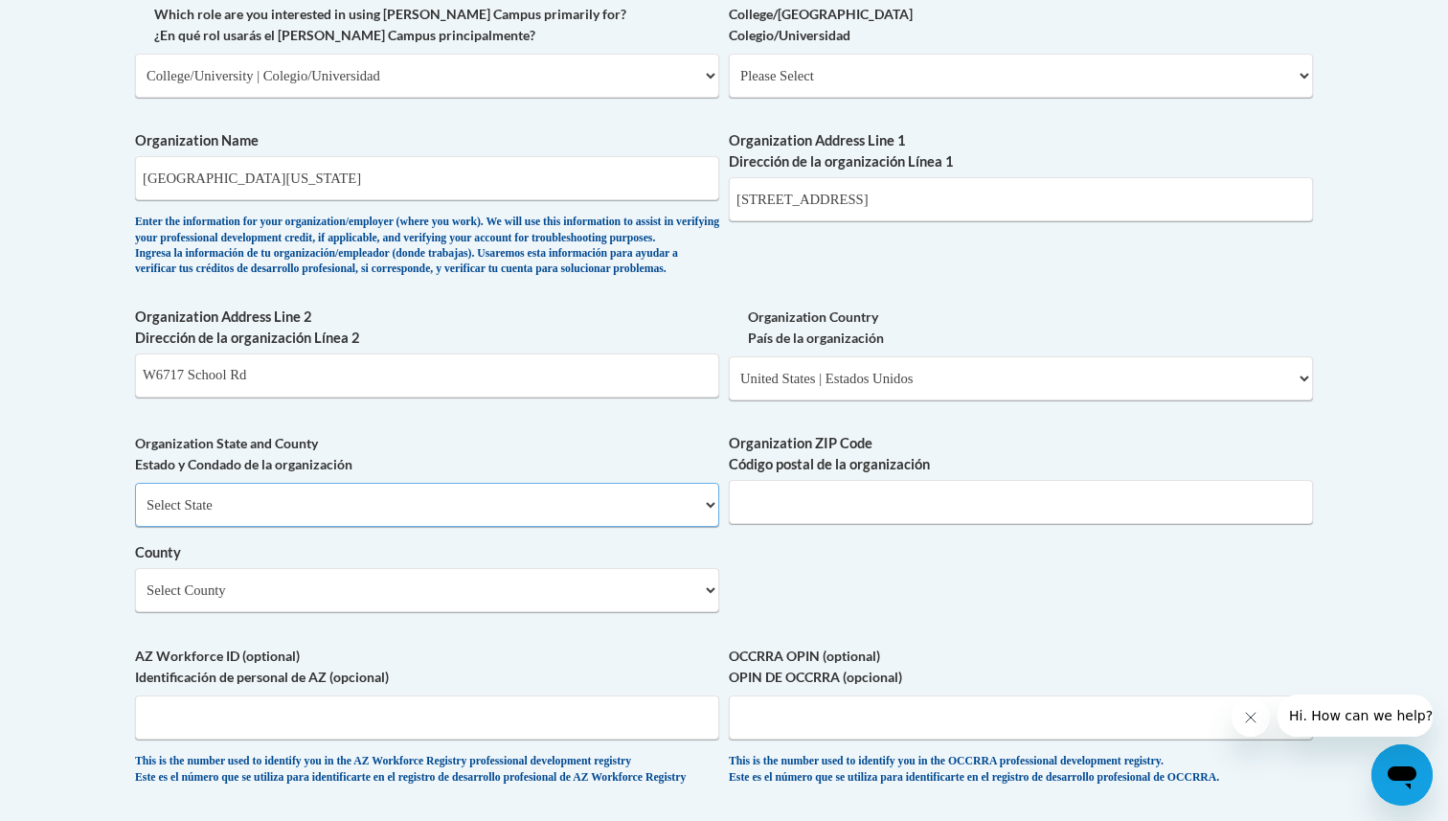
click at [502, 527] on select "Select State [US_STATE] [US_STATE] [US_STATE] [US_STATE] [US_STATE] [US_STATE] …" at bounding box center [427, 505] width 584 height 44
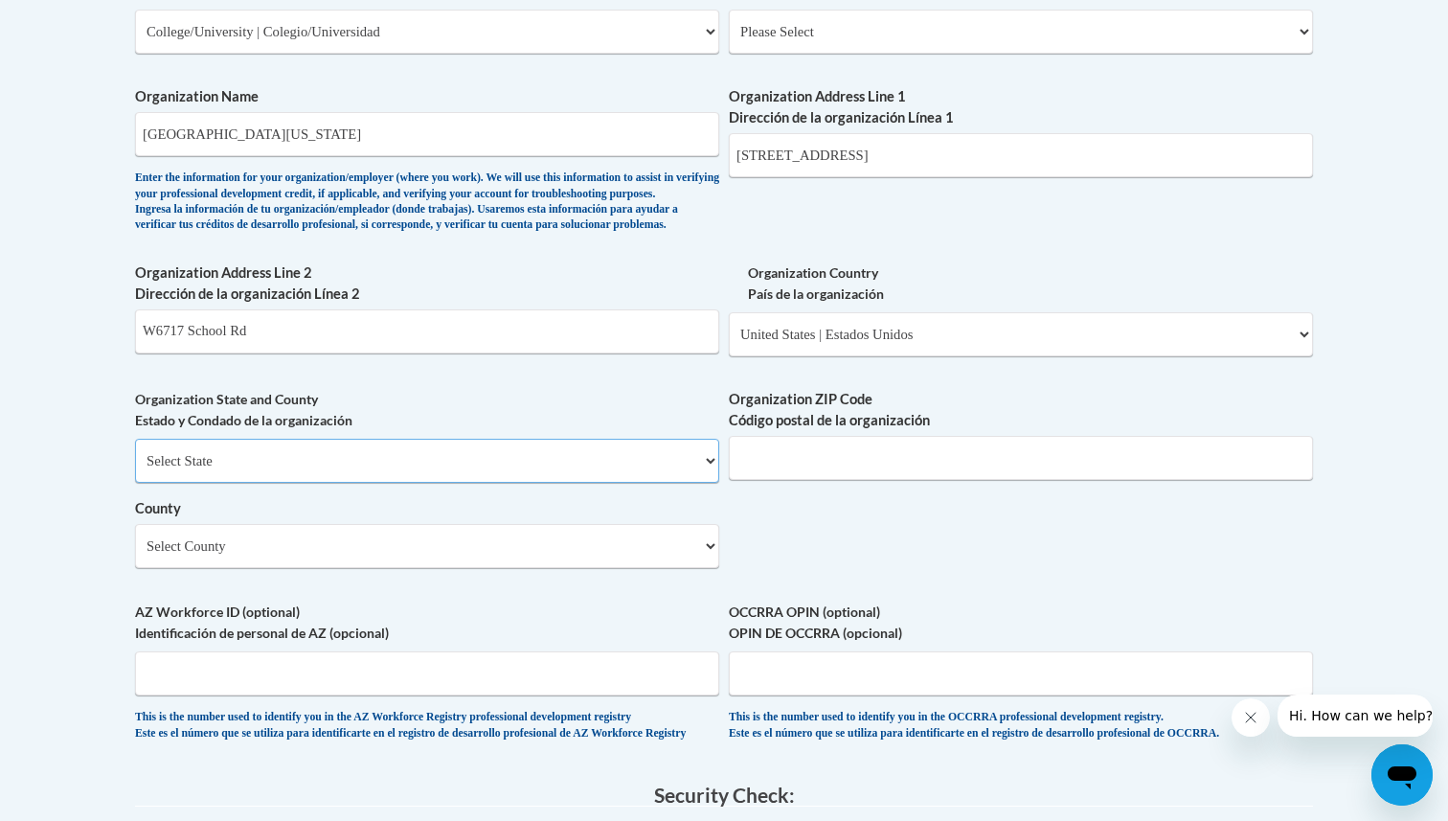
scroll to position [1212, 0]
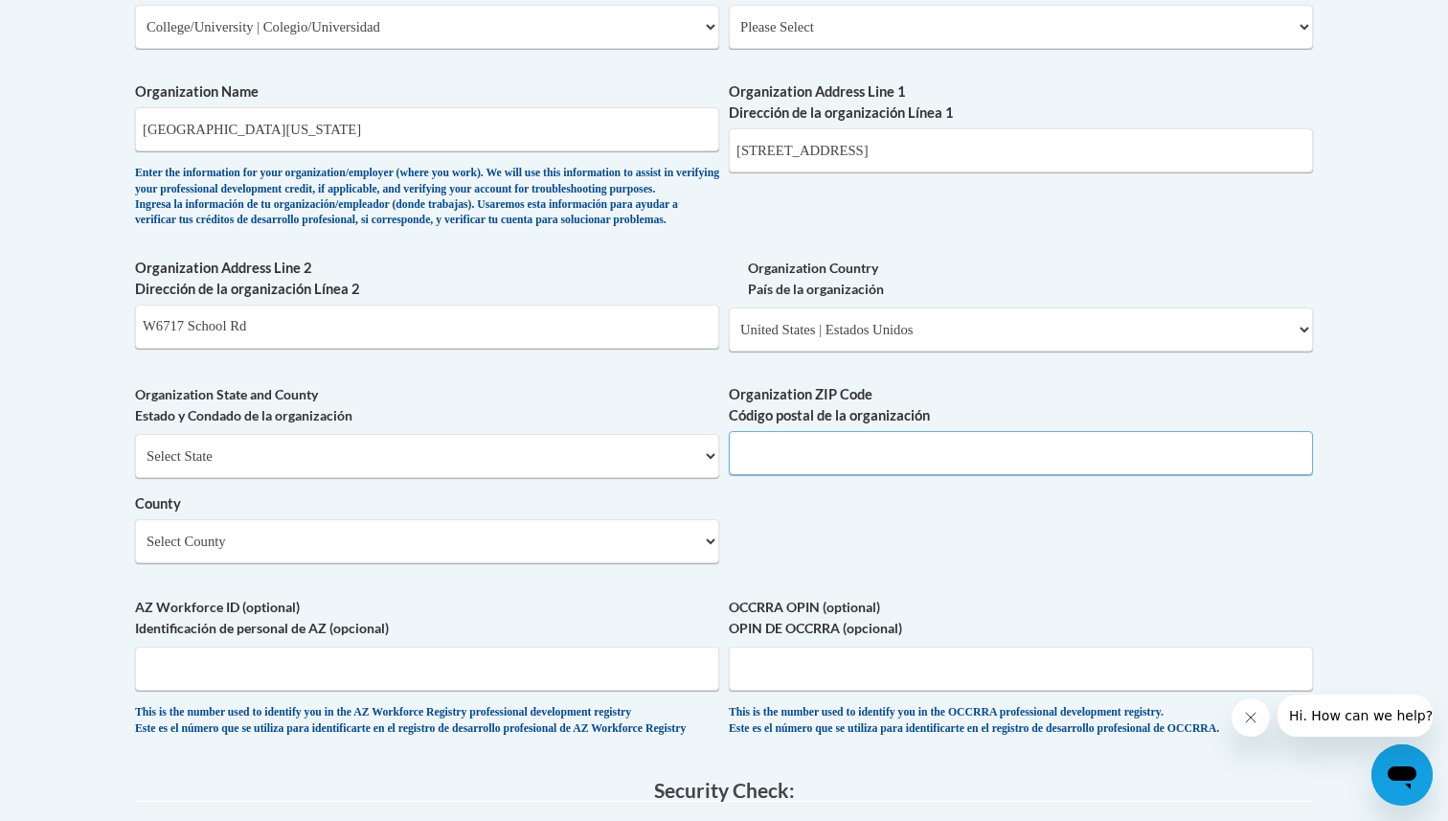
click at [828, 475] on input "Organization ZIP Code Código postal de la organización" at bounding box center [1021, 453] width 584 height 44
type input "54311"
click at [554, 349] on input "W6717 School Rd" at bounding box center [427, 327] width 584 height 44
type input "C"
drag, startPoint x: 988, startPoint y: 158, endPoint x: 696, endPoint y: 144, distance: 291.5
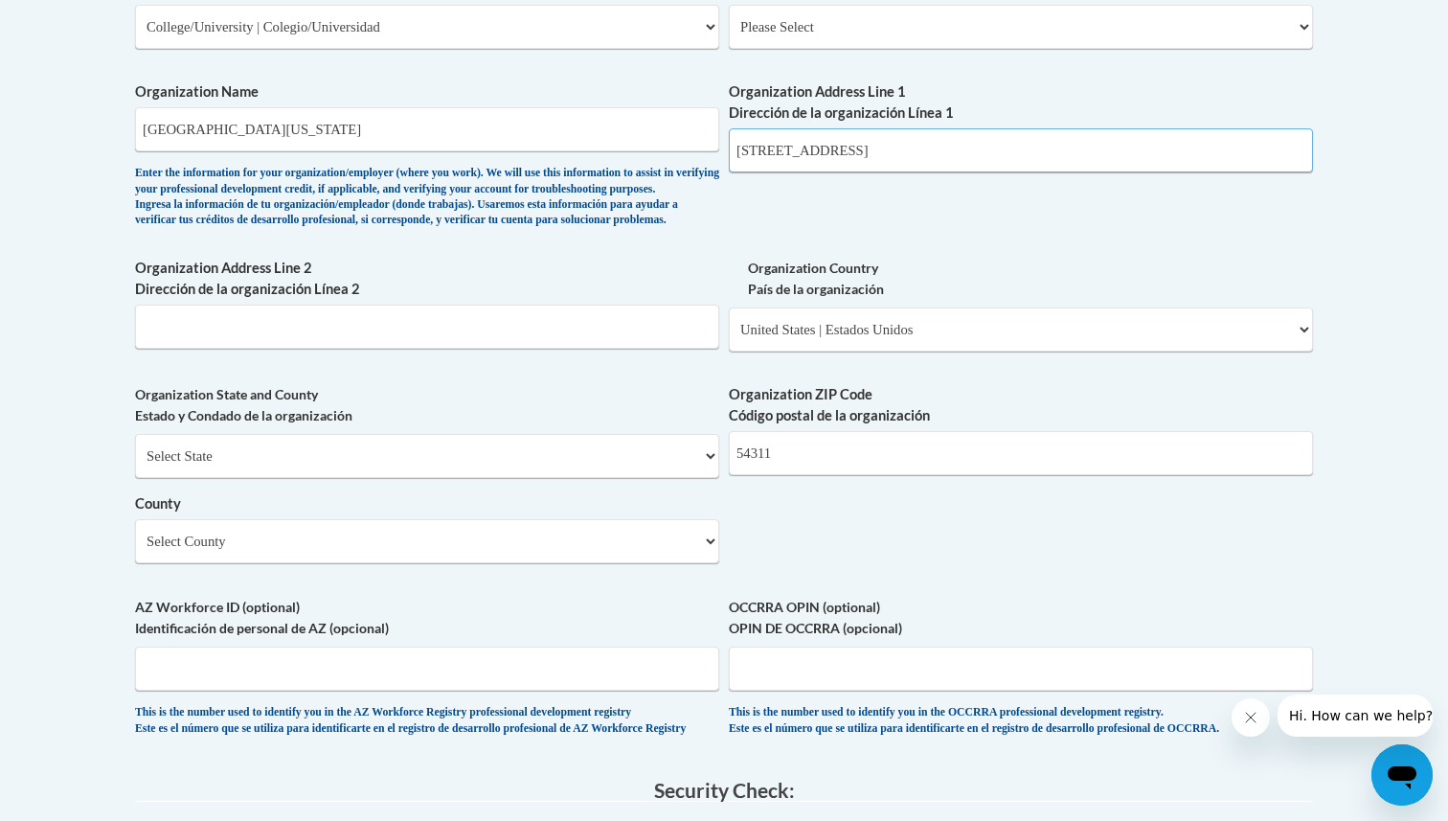
click at [696, 144] on div "What is your first name? ¿Cuál es tu nombre? [PERSON_NAME] What is your last na…" at bounding box center [724, 61] width 1178 height 1389
click at [559, 349] on input "Organization Address Line 2 Dirección de la organización Línea 2" at bounding box center [427, 327] width 584 height 44
paste input "[STREET_ADDRESS]"
drag, startPoint x: 490, startPoint y: 362, endPoint x: 335, endPoint y: 354, distance: 155.4
click at [335, 349] on input "[STREET_ADDRESS]" at bounding box center [427, 327] width 584 height 44
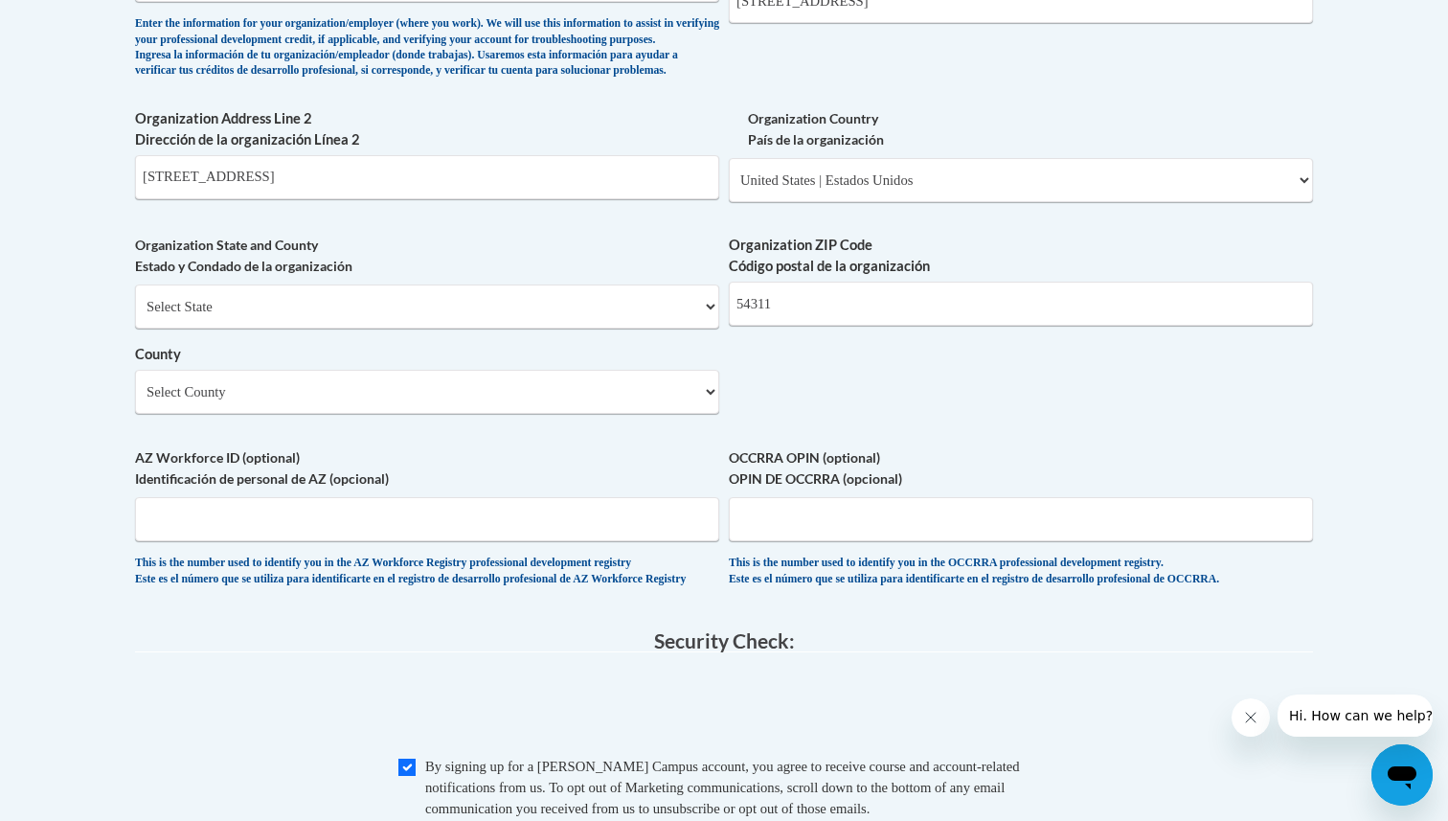
scroll to position [1336, 0]
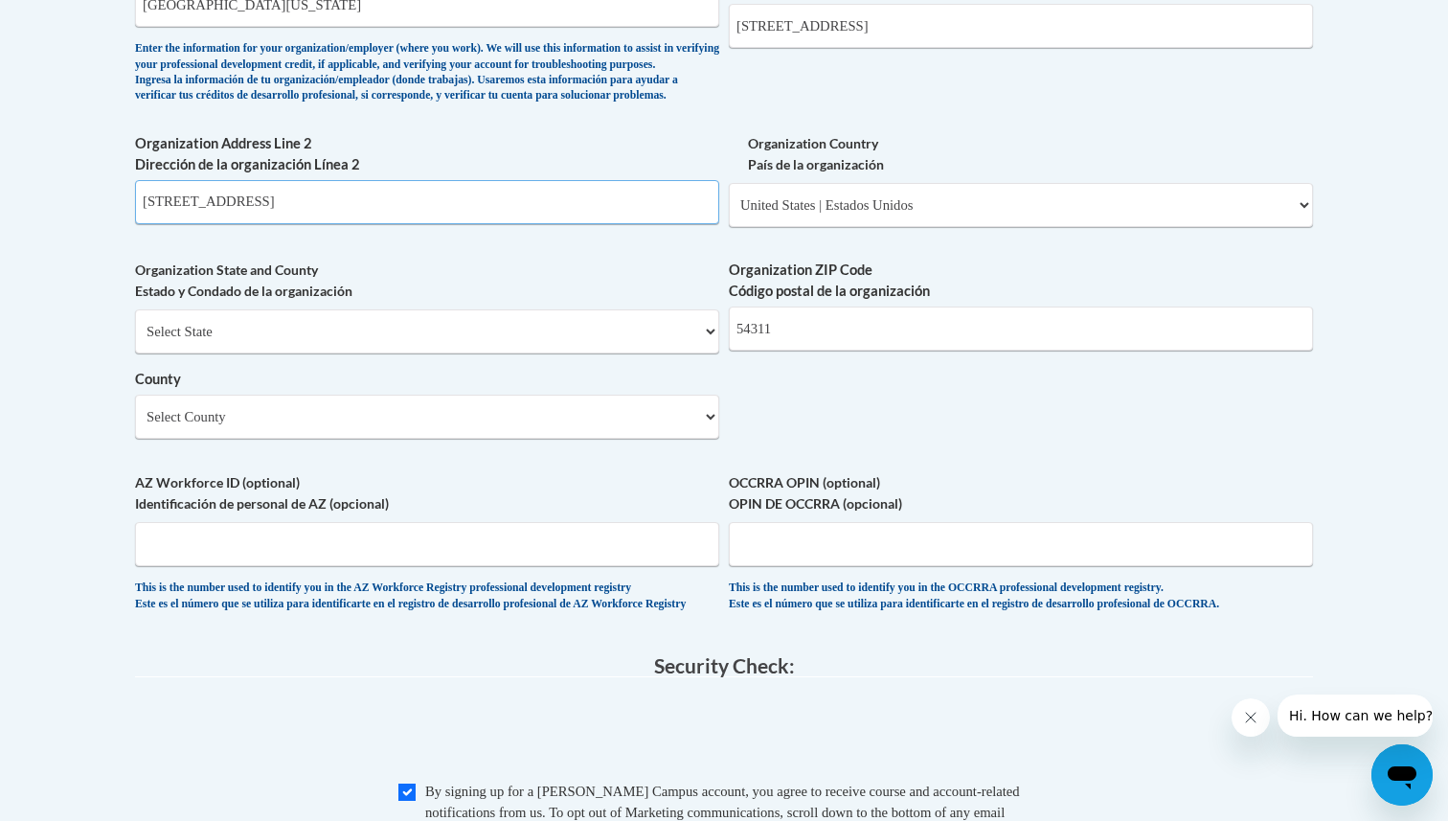
click at [352, 224] on input "[STREET_ADDRESS]" at bounding box center [427, 202] width 584 height 44
type input "[STREET_ADDRESS],"
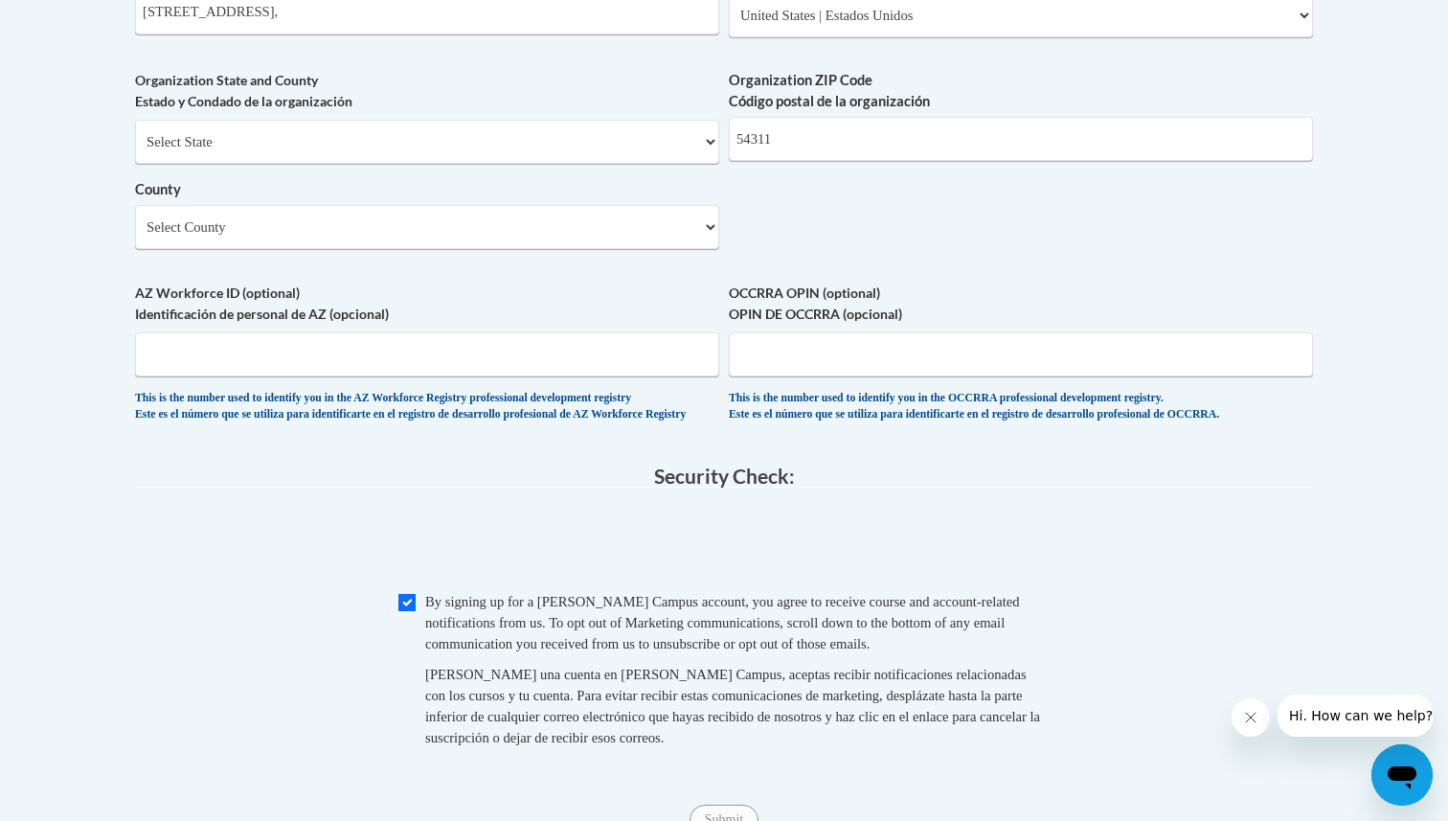
scroll to position [1650, 0]
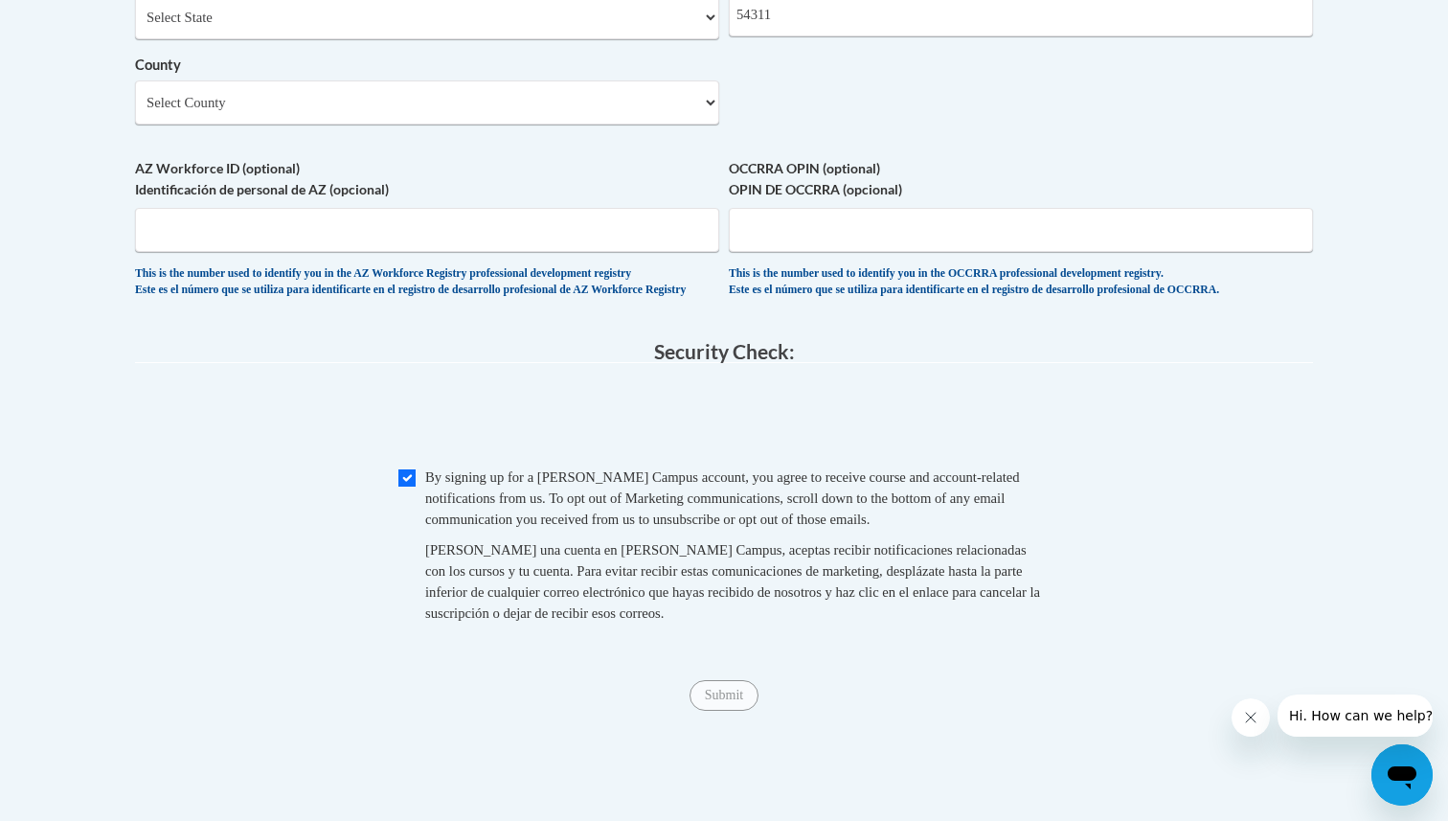
click at [719, 701] on span "Submit" at bounding box center [724, 693] width 69 height 15
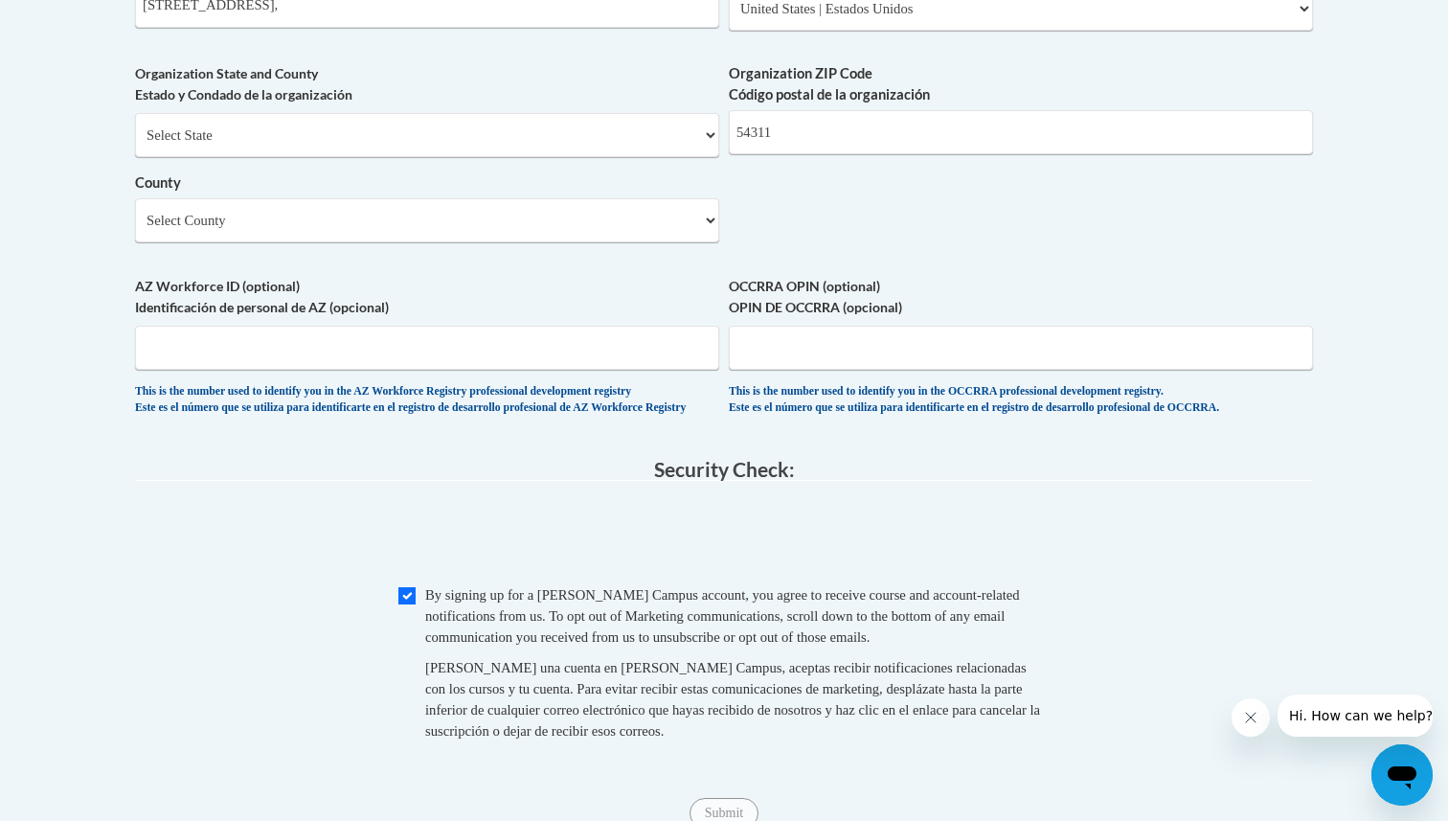
scroll to position [1527, 0]
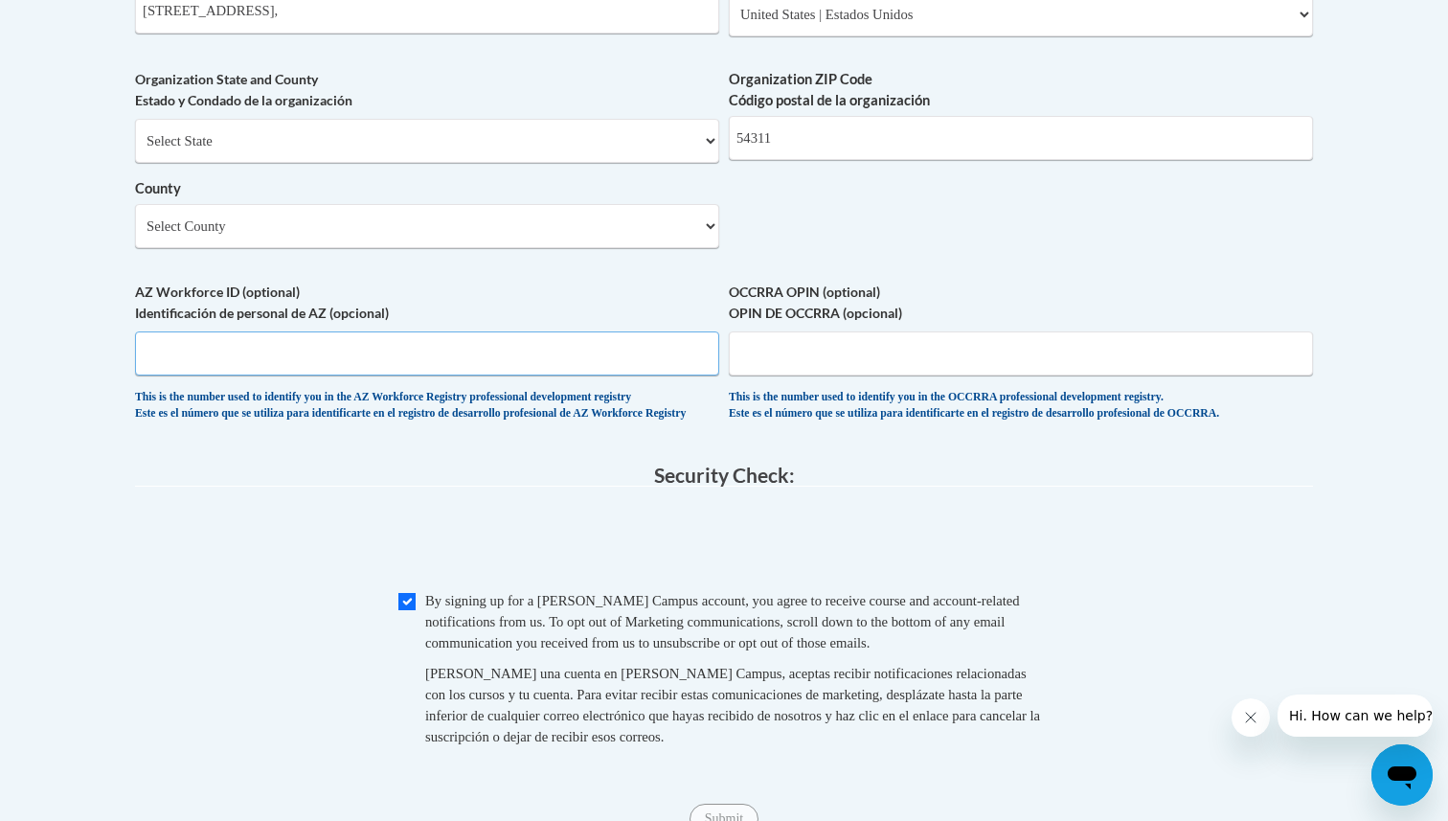
click at [634, 375] on input "AZ Workforce ID (optional) Identificación de personal de AZ (opcional)" at bounding box center [427, 353] width 584 height 44
click at [587, 237] on select "Select County [GEOGRAPHIC_DATA] [GEOGRAPHIC_DATA] [PERSON_NAME][GEOGRAPHIC_DATA…" at bounding box center [427, 226] width 584 height 44
select select "Brown"
click at [135, 235] on select "Select County [GEOGRAPHIC_DATA] [GEOGRAPHIC_DATA] [PERSON_NAME][GEOGRAPHIC_DATA…" at bounding box center [427, 226] width 584 height 44
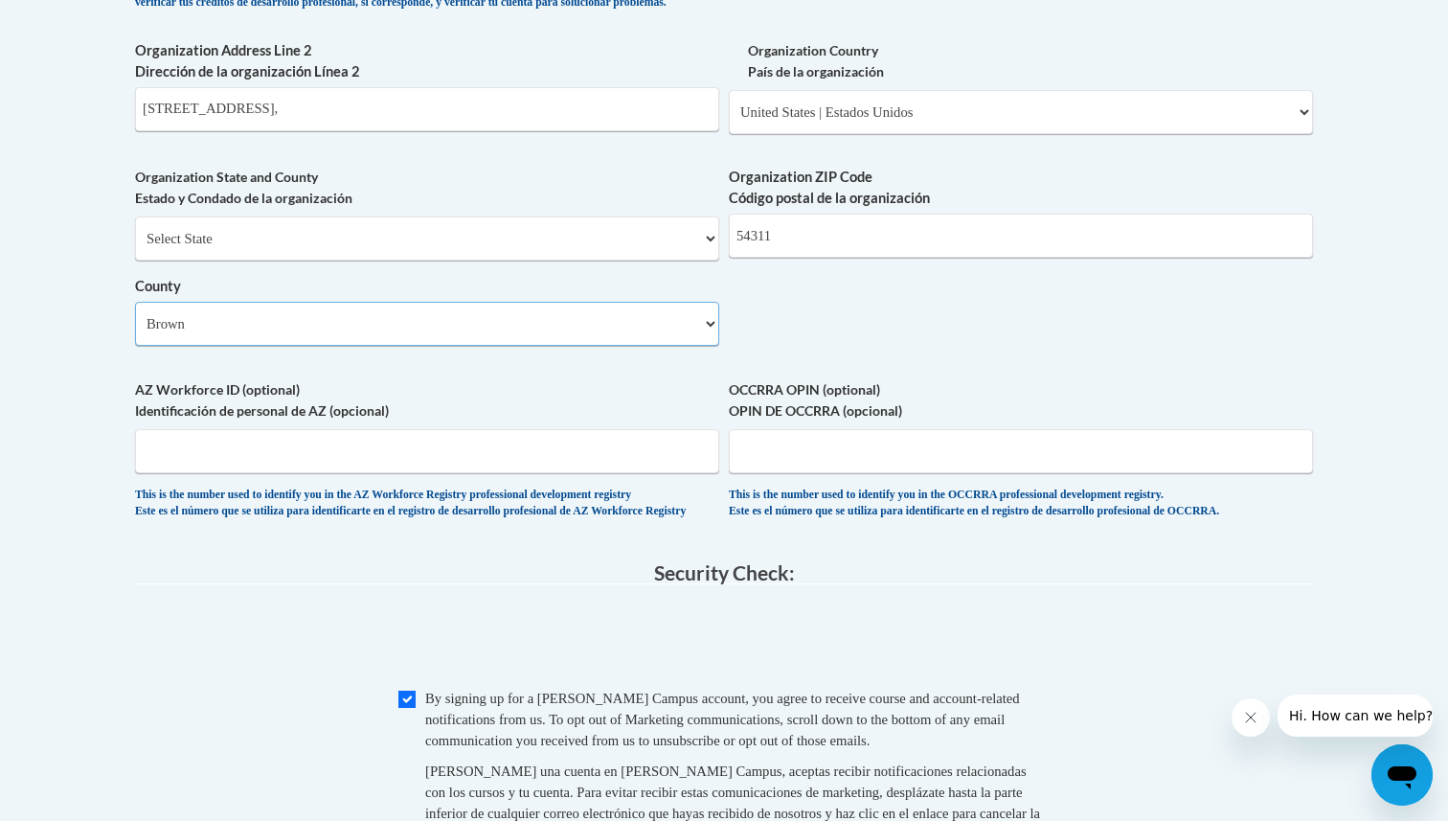
scroll to position [1425, 0]
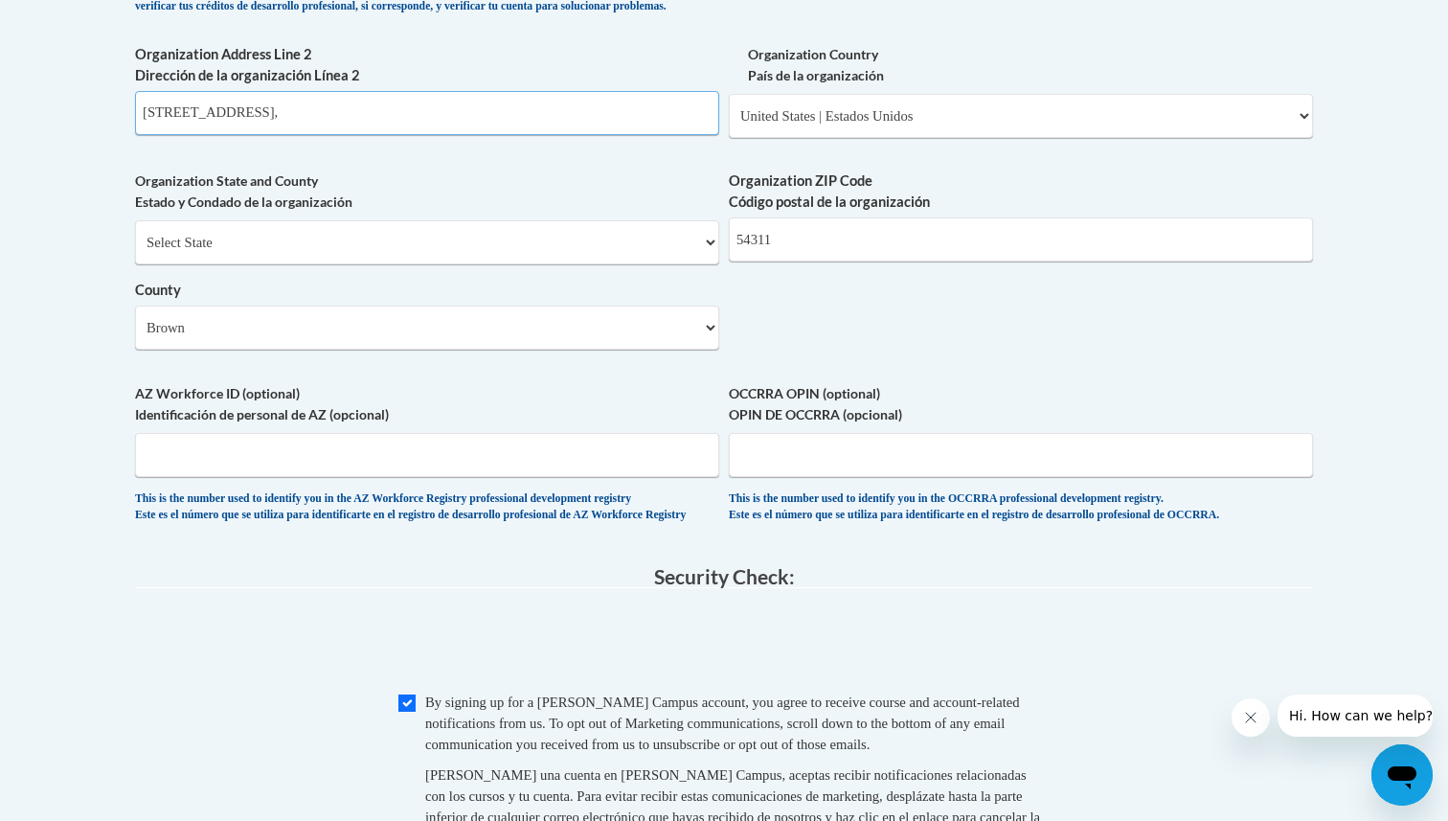
click at [622, 135] on input "[STREET_ADDRESS]," at bounding box center [427, 113] width 584 height 44
type input "[STREET_ADDRESS]"
click at [622, 264] on select "Select State [US_STATE] [US_STATE] [US_STATE] [US_STATE] [US_STATE] [US_STATE] …" at bounding box center [427, 242] width 584 height 44
click at [554, 149] on div "Organization Address Line 2 Dirección de la organización Línea 2 [STREET_ADDRES…" at bounding box center [427, 96] width 584 height 105
click at [775, 138] on select "Please Select [GEOGRAPHIC_DATA] | [GEOGRAPHIC_DATA] Outside of [GEOGRAPHIC_DATA…" at bounding box center [1021, 116] width 584 height 44
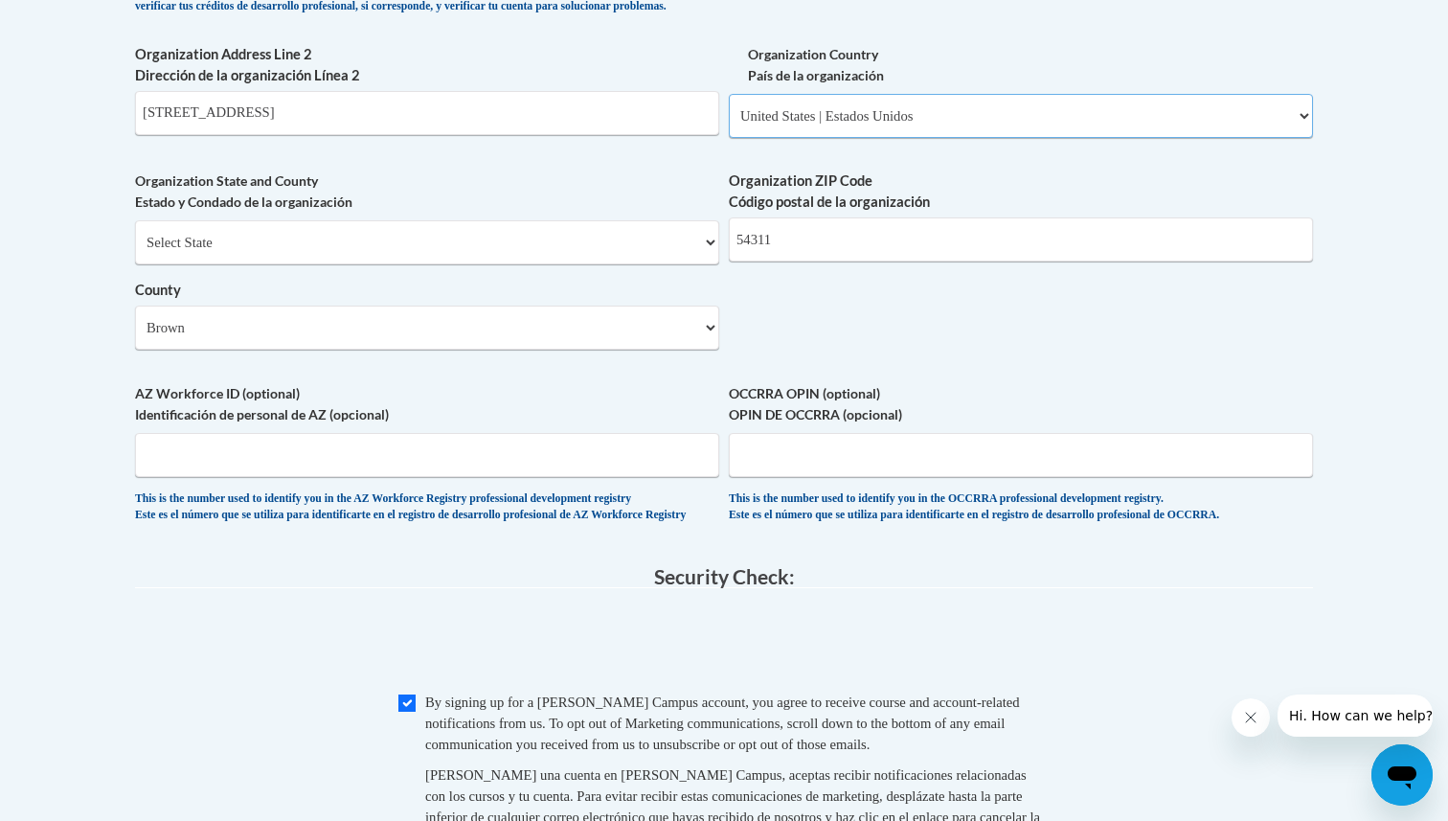
click at [729, 125] on select "Please Select [GEOGRAPHIC_DATA] | [GEOGRAPHIC_DATA] Outside of [GEOGRAPHIC_DATA…" at bounding box center [1021, 116] width 584 height 44
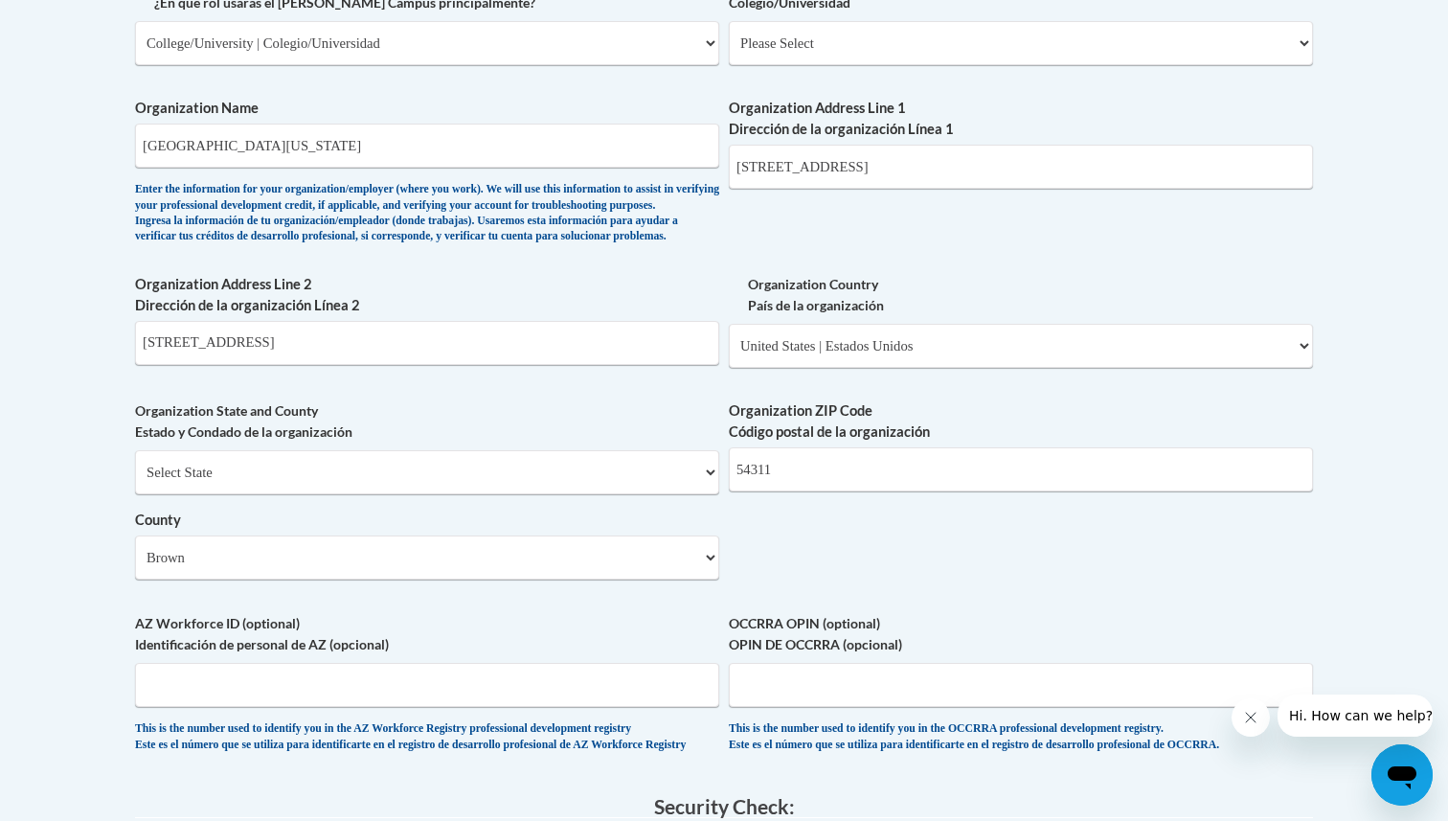
scroll to position [952, 0]
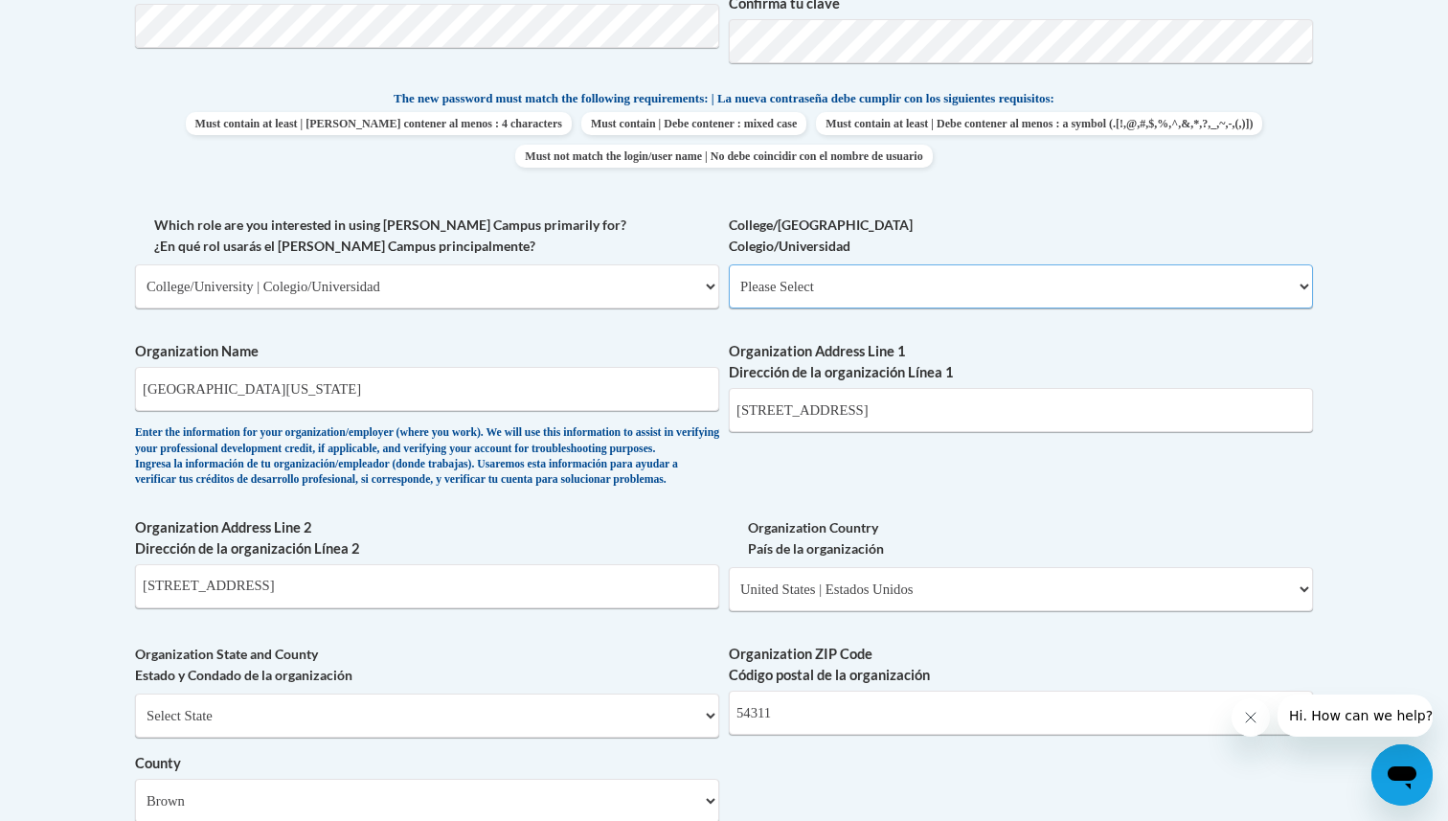
click at [821, 299] on select "Please Select College/University Staff | Empleado universitario College/Univers…" at bounding box center [1021, 286] width 584 height 44
select select "99b32b07-cffc-426c-8bf6-0cd77760d84b"
click at [729, 264] on select "Please Select College/University Staff | Empleado universitario College/Univers…" at bounding box center [1021, 286] width 584 height 44
select select "null"
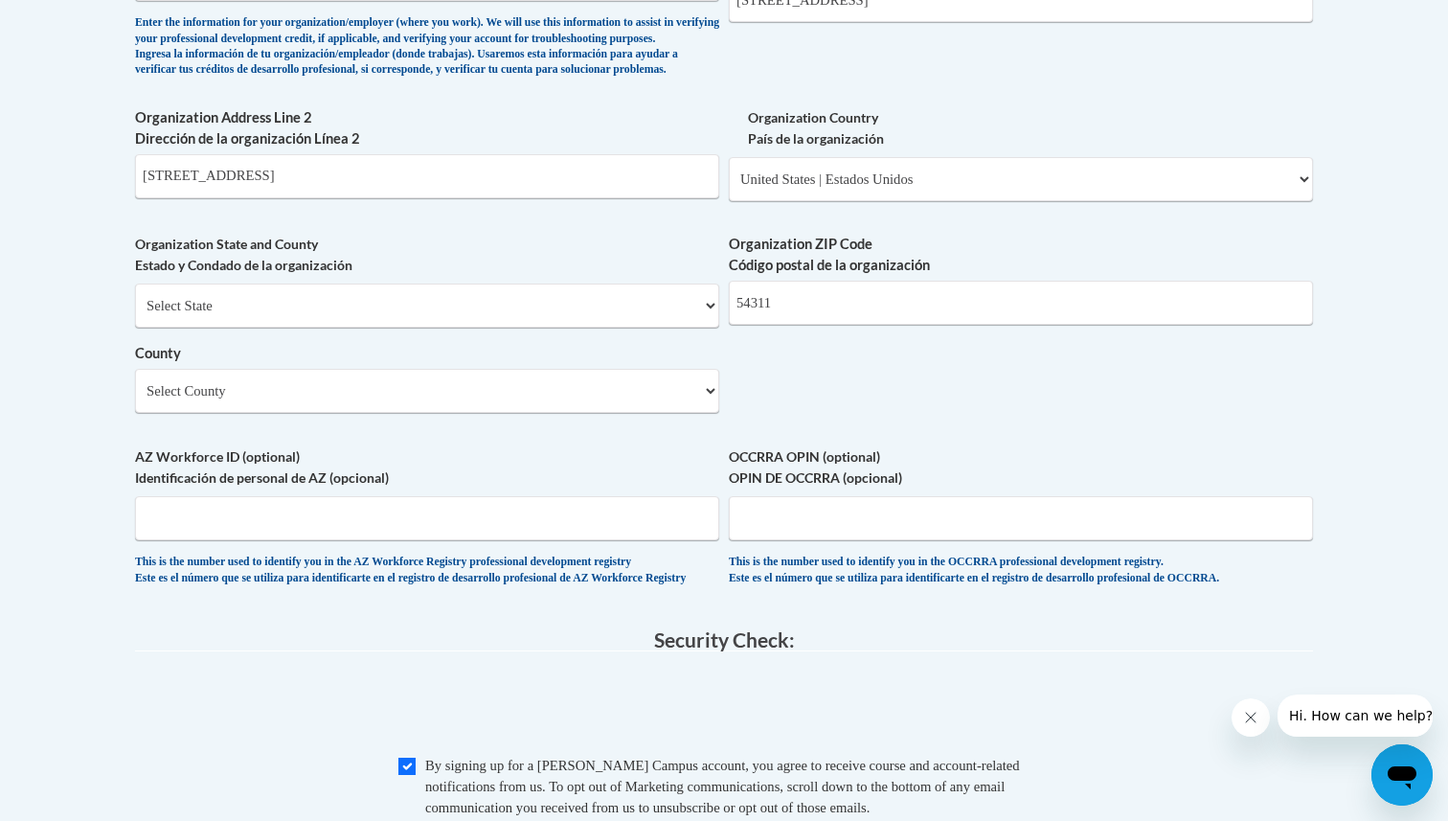
scroll to position [1363, 0]
click at [682, 359] on div "Select State [US_STATE] [US_STATE] [US_STATE] [US_STATE] [US_STATE] [US_STATE] …" at bounding box center [427, 347] width 584 height 129
click at [682, 327] on select "Select State [US_STATE] [US_STATE] [US_STATE] [US_STATE] [US_STATE] [US_STATE] …" at bounding box center [427, 305] width 584 height 44
select select "[US_STATE]"
click at [135, 313] on select "Select State [US_STATE] [US_STATE] [US_STATE] [US_STATE] [US_STATE] [US_STATE] …" at bounding box center [427, 305] width 584 height 44
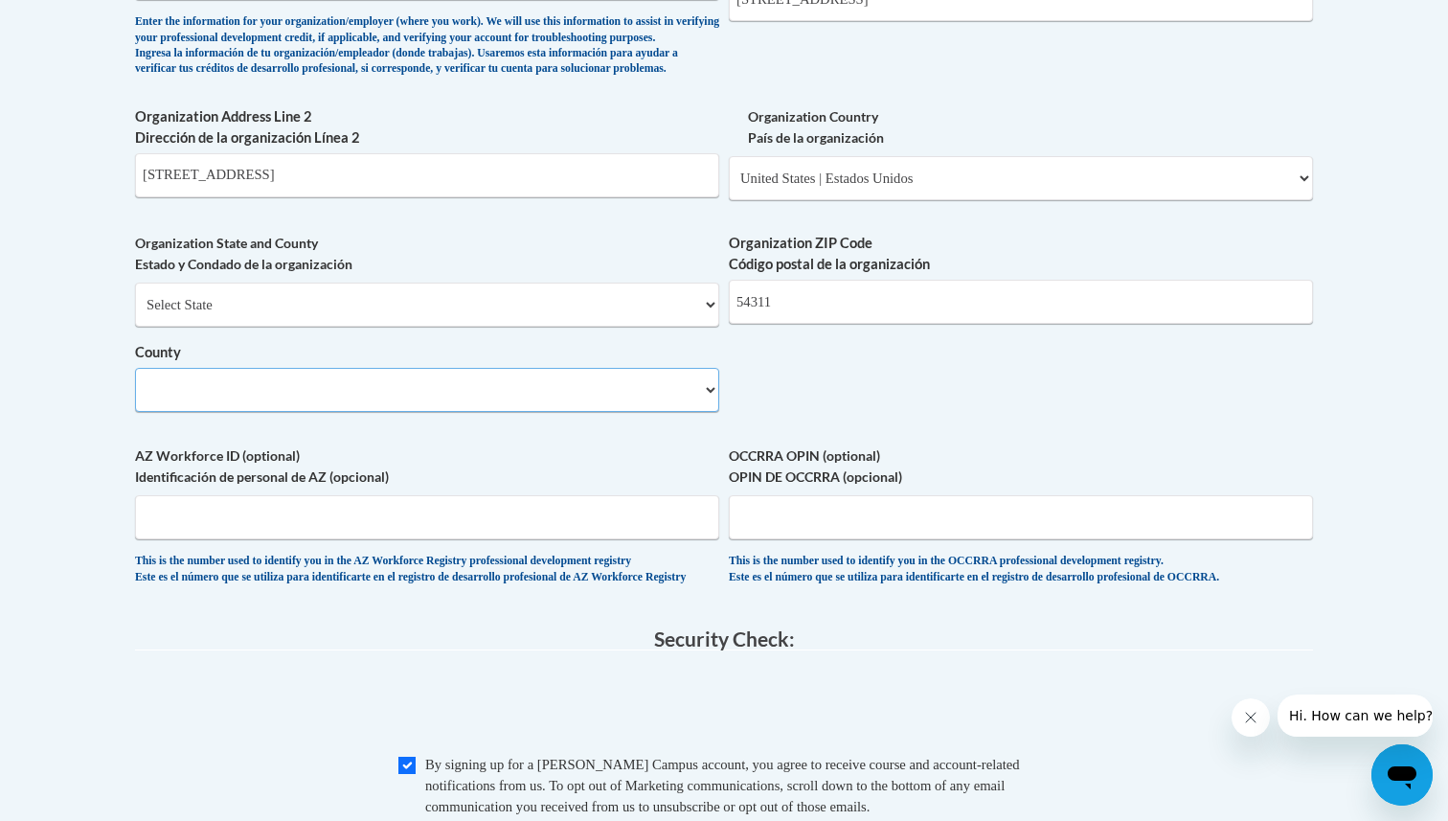
click at [362, 407] on select "County" at bounding box center [427, 390] width 584 height 44
click at [367, 412] on select "Select County [GEOGRAPHIC_DATA] [GEOGRAPHIC_DATA] [PERSON_NAME][GEOGRAPHIC_DATA…" at bounding box center [427, 390] width 584 height 44
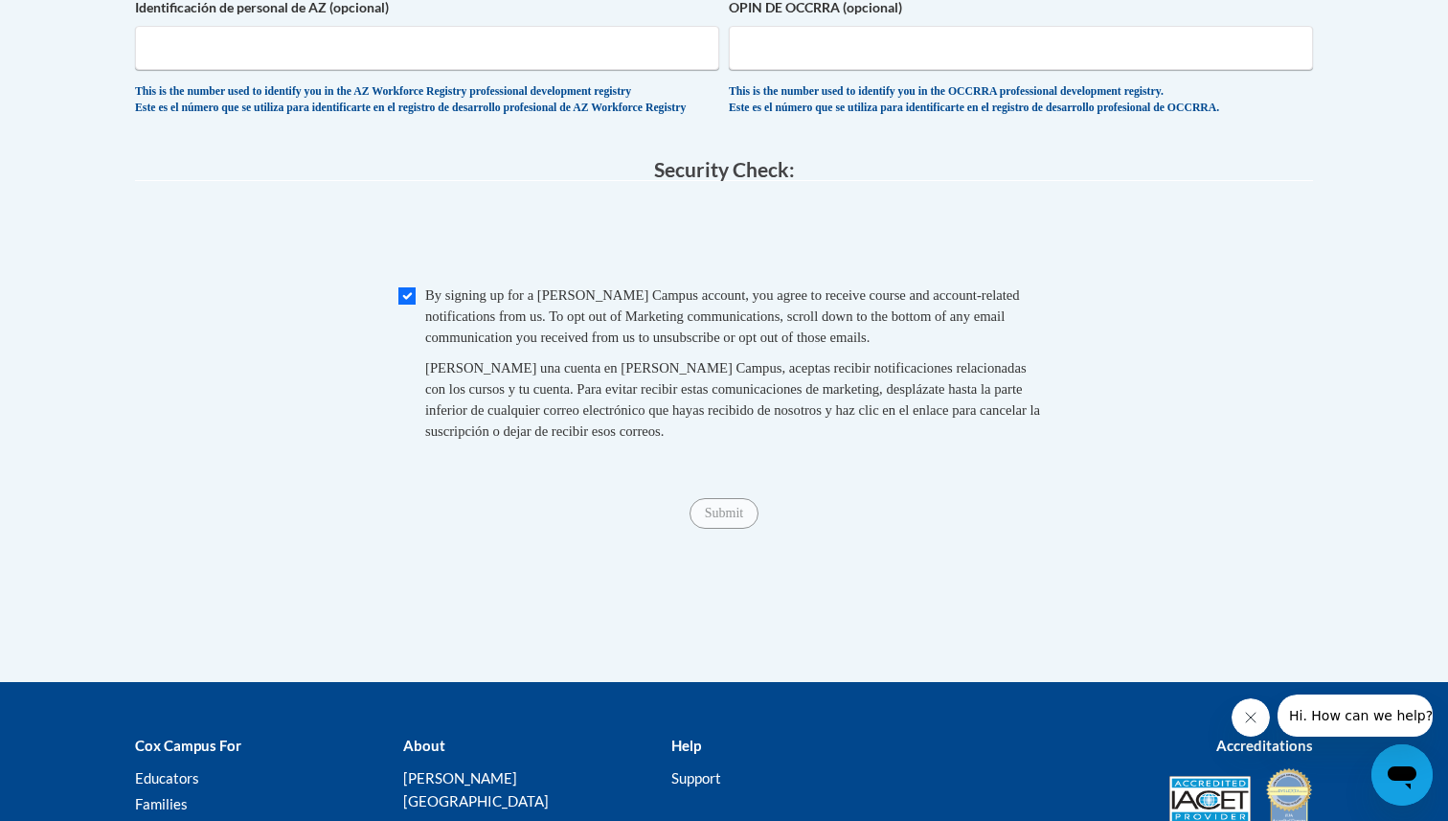
scroll to position [1861, 0]
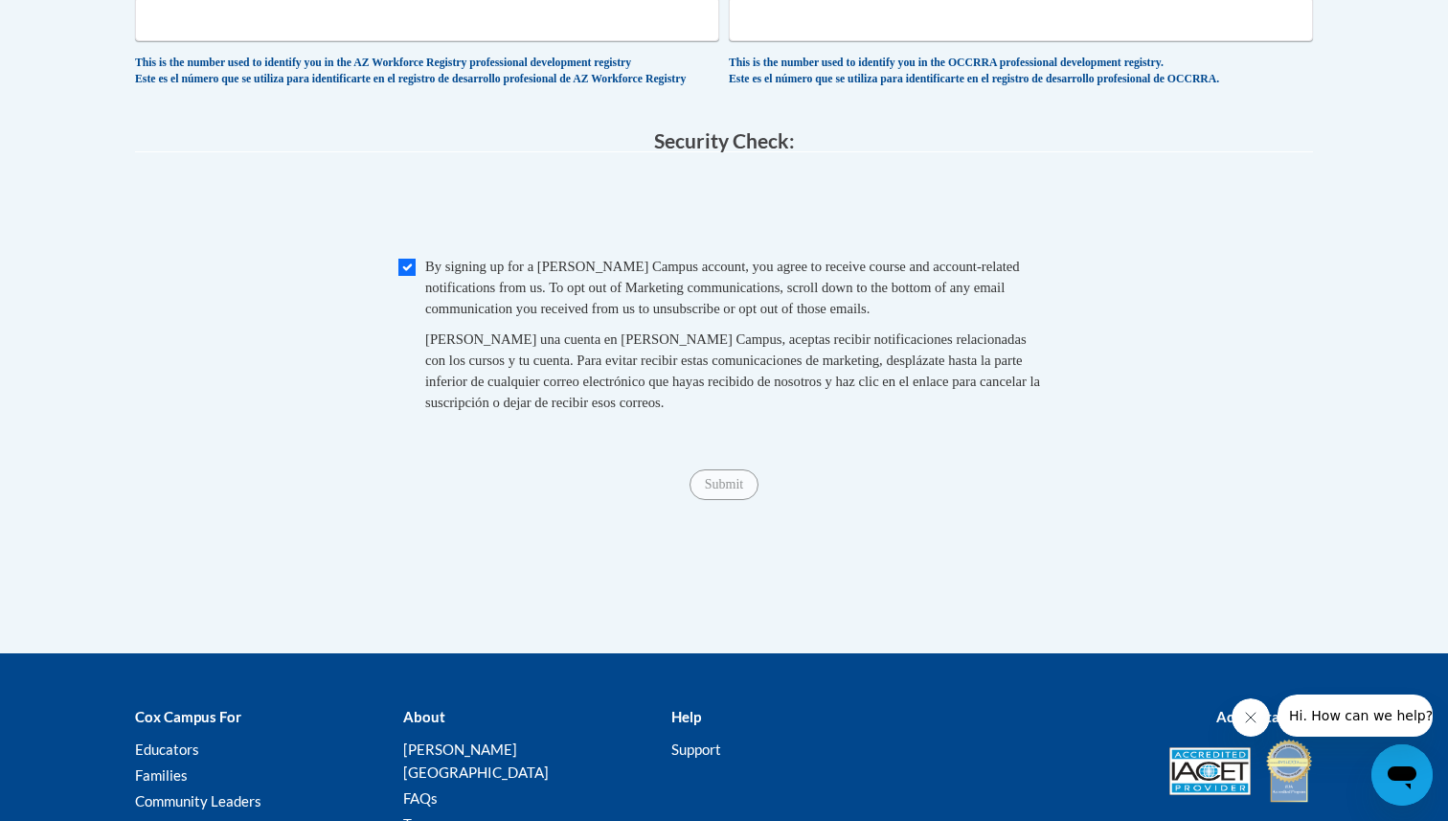
click at [730, 490] on span "Submit" at bounding box center [724, 482] width 69 height 15
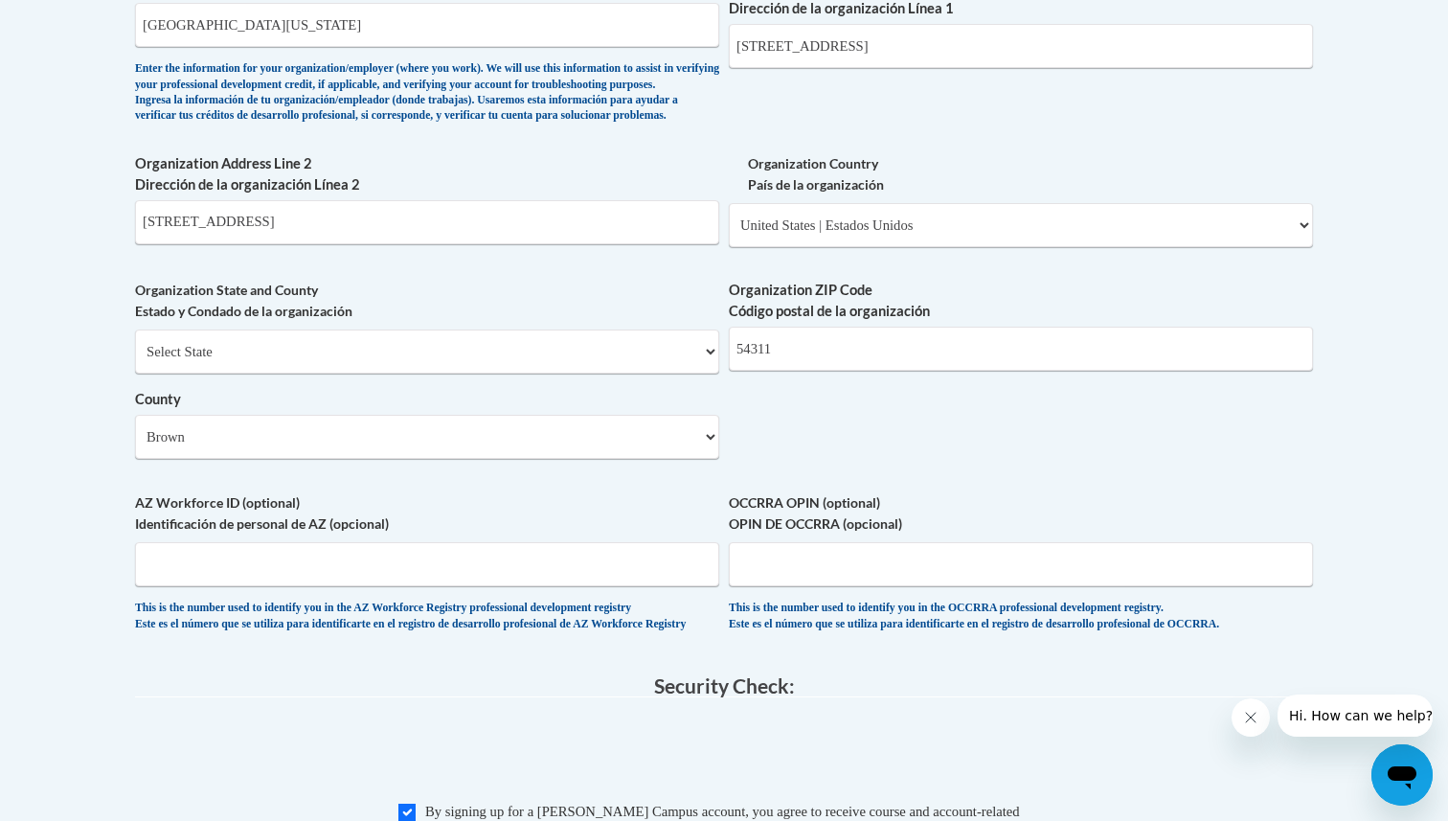
scroll to position [1308, 0]
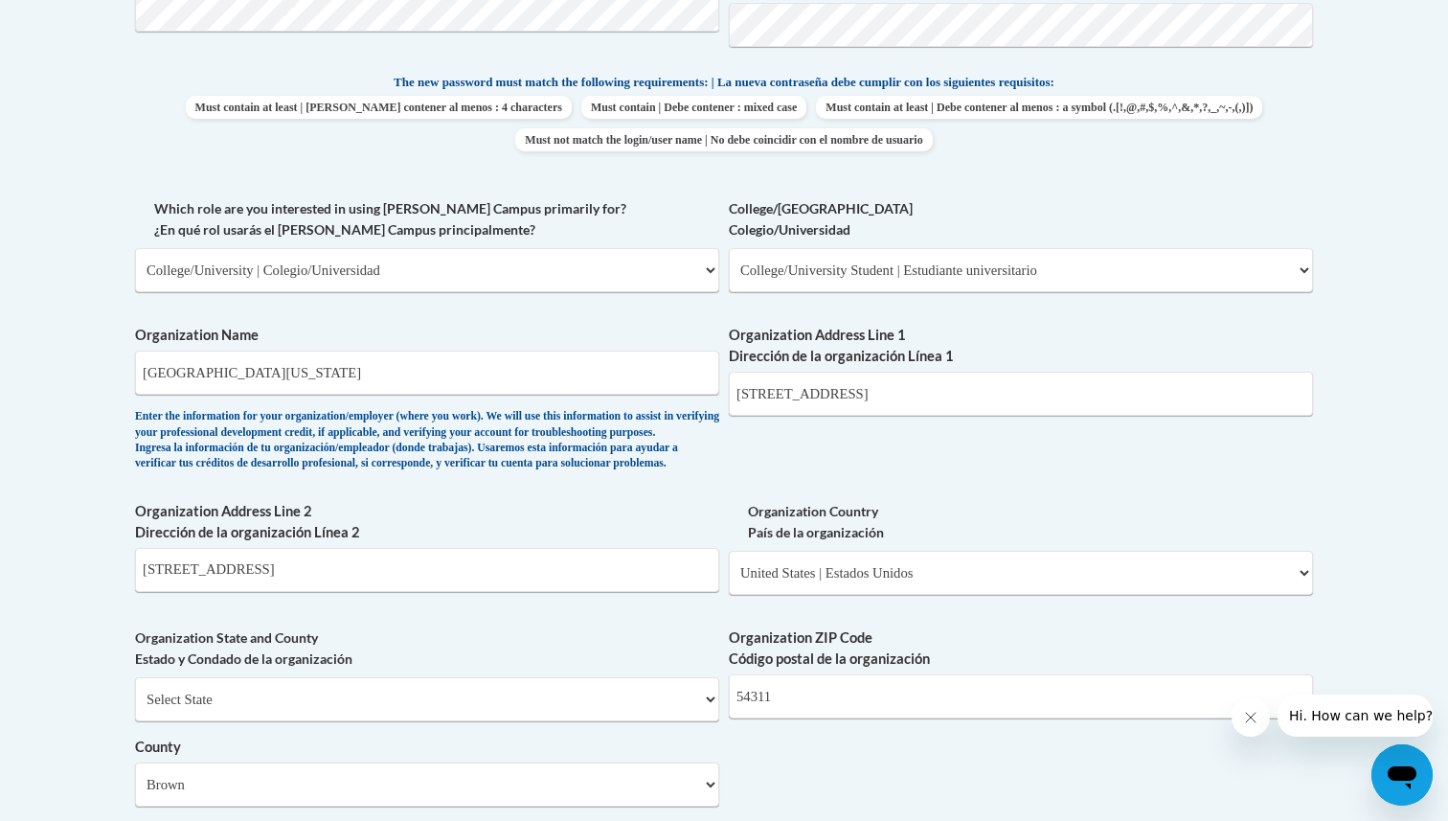
scroll to position [962, 0]
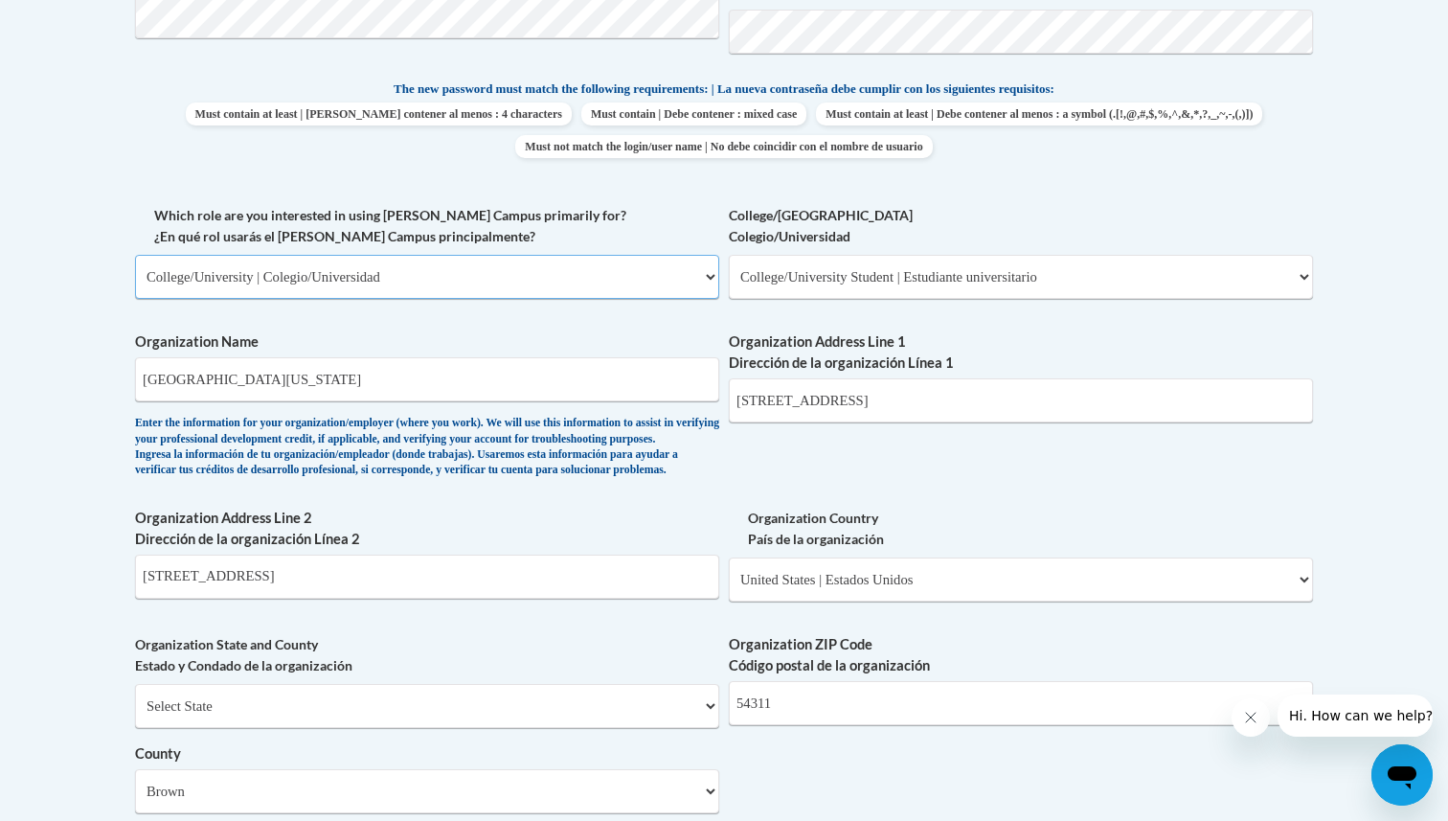
click at [638, 277] on select "Please Select College/University | Colegio/Universidad Community/Nonprofit Part…" at bounding box center [427, 277] width 584 height 44
